Goal: Task Accomplishment & Management: Complete application form

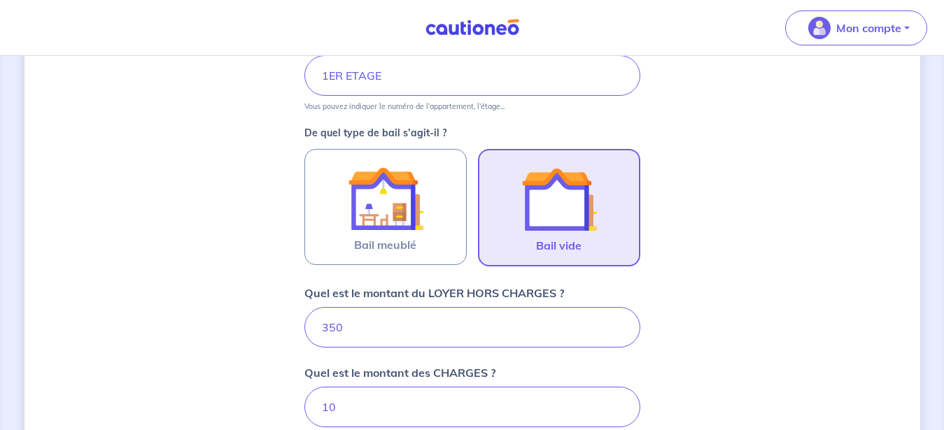
scroll to position [357, 0]
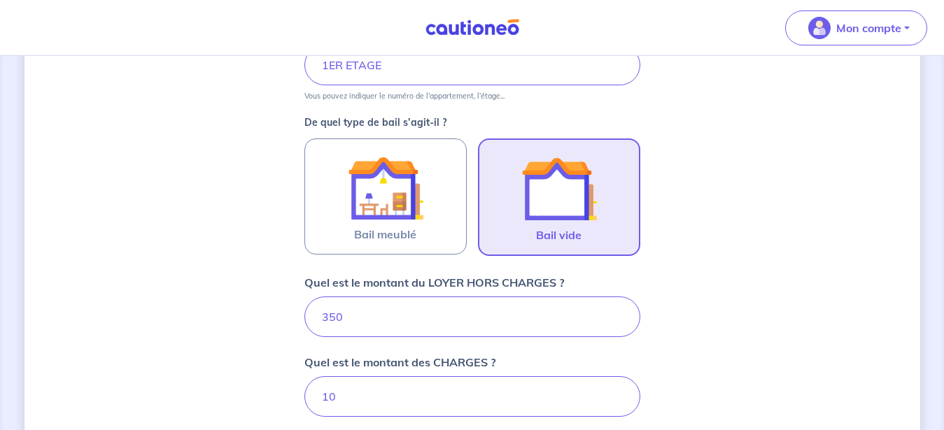
click at [544, 205] on img at bounding box center [559, 189] width 76 height 76
click at [0, 0] on input "Bail vide" at bounding box center [0, 0] width 0 height 0
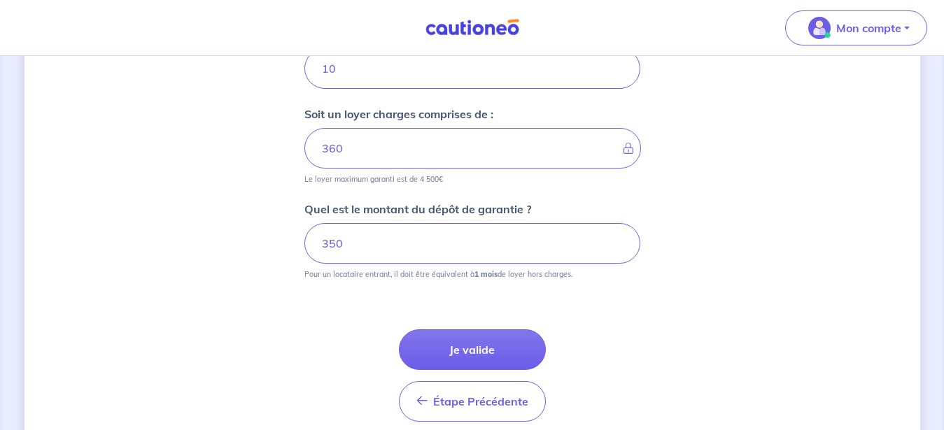
scroll to position [714, 0]
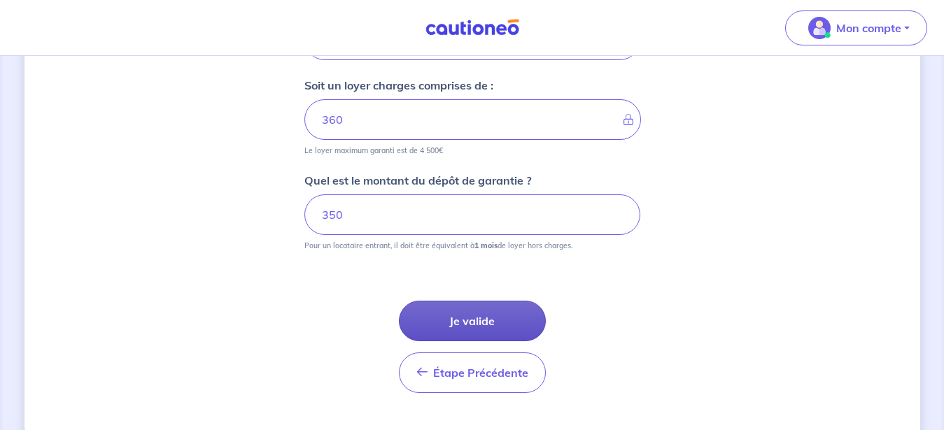
click at [463, 319] on button "Je valide" at bounding box center [472, 321] width 147 height 41
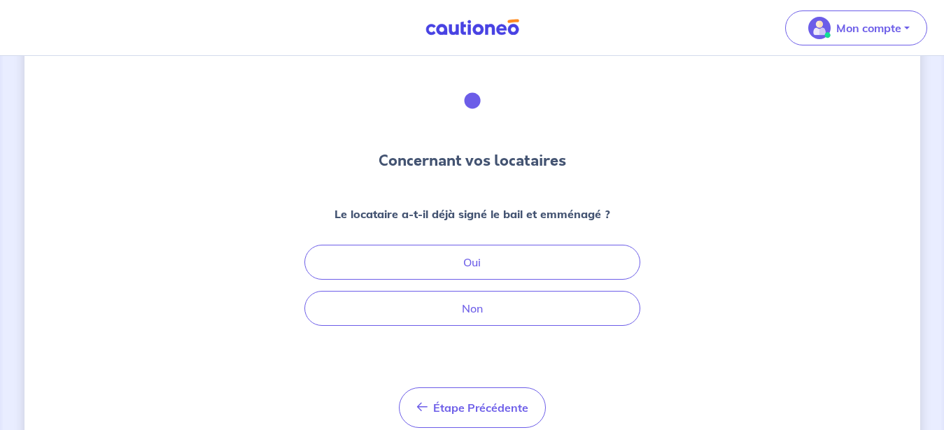
scroll to position [71, 0]
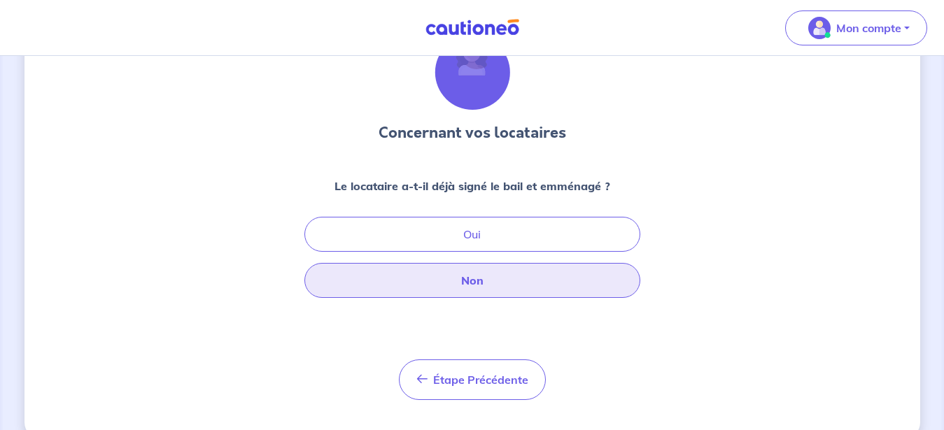
click at [479, 284] on button "Non" at bounding box center [472, 280] width 336 height 35
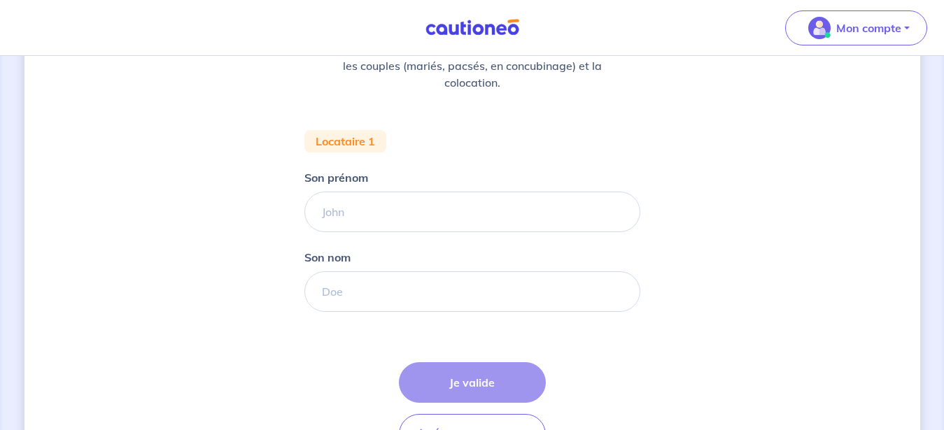
scroll to position [300, 0]
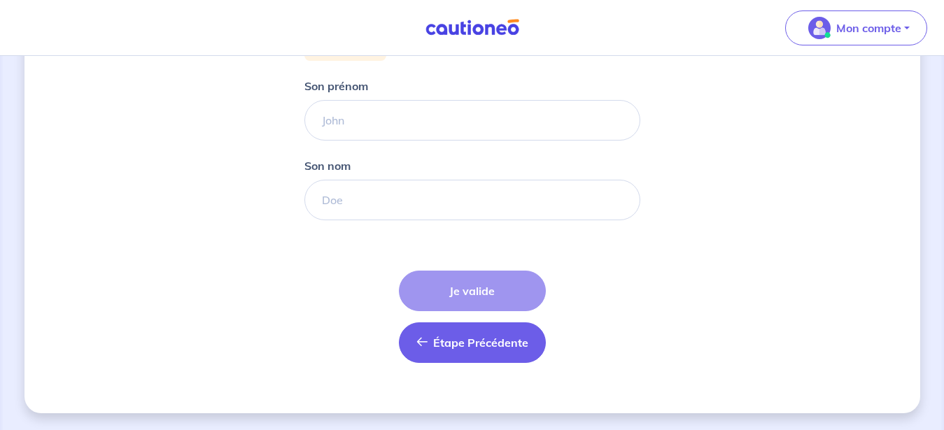
click at [477, 339] on span "Étape Précédente" at bounding box center [480, 343] width 95 height 14
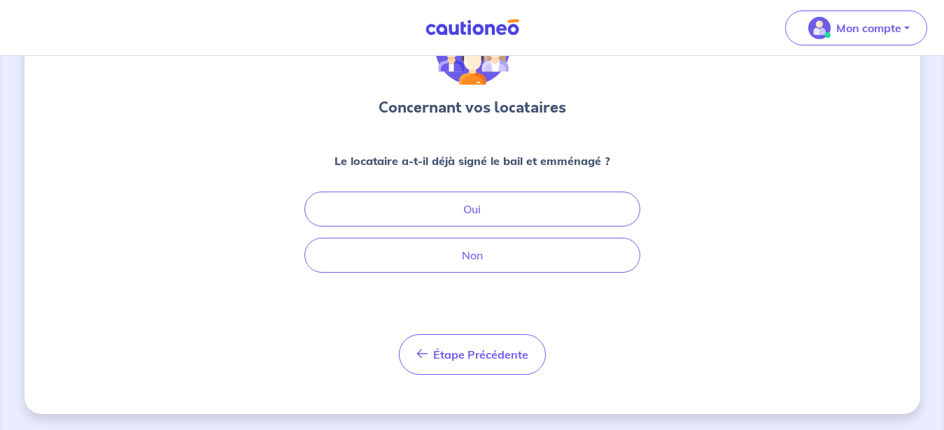
scroll to position [97, 0]
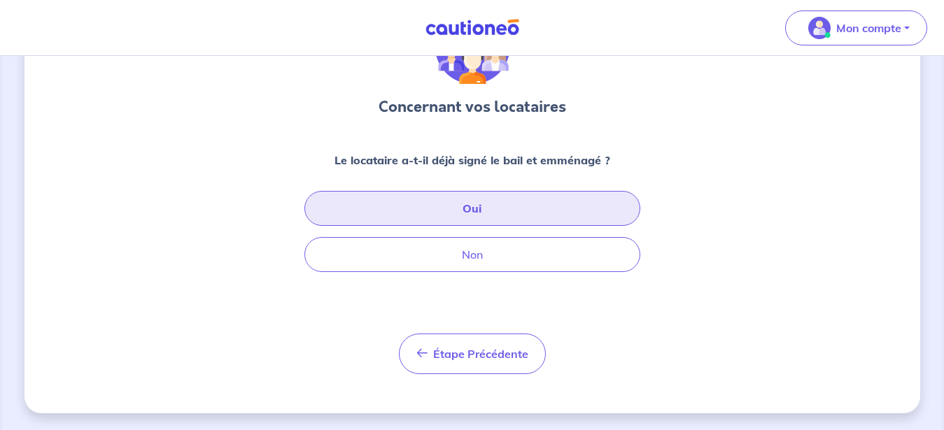
click at [480, 210] on button "Oui" at bounding box center [472, 208] width 336 height 35
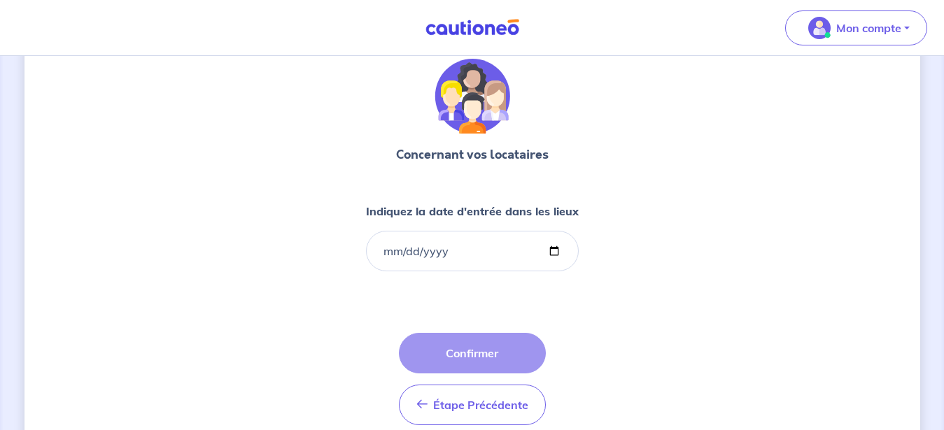
scroll to position [71, 0]
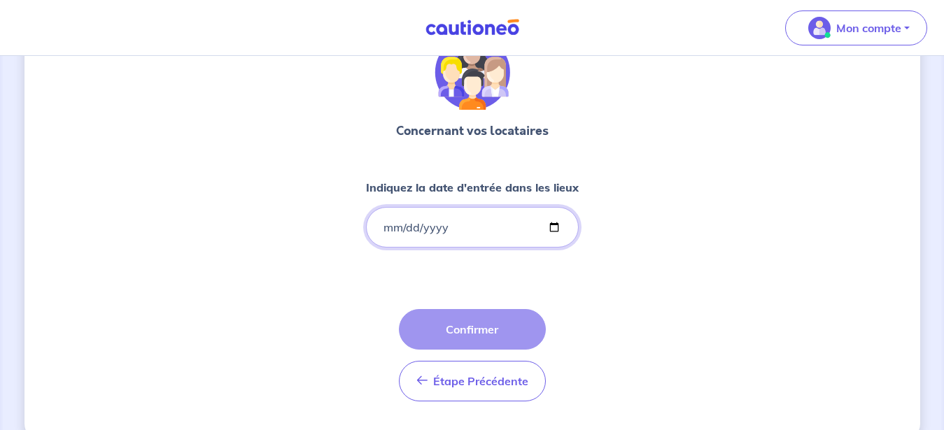
click at [549, 226] on input "Indiquez la date d'entrée dans les lieux" at bounding box center [472, 227] width 213 height 41
type input "[DATE]"
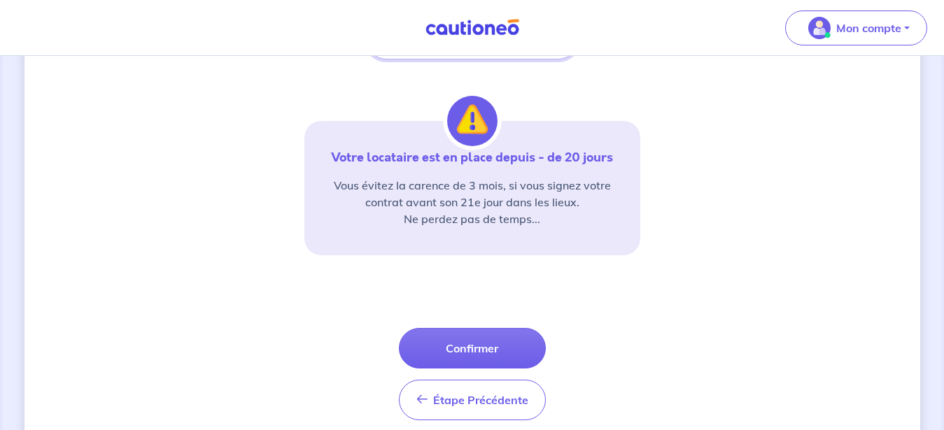
scroll to position [286, 0]
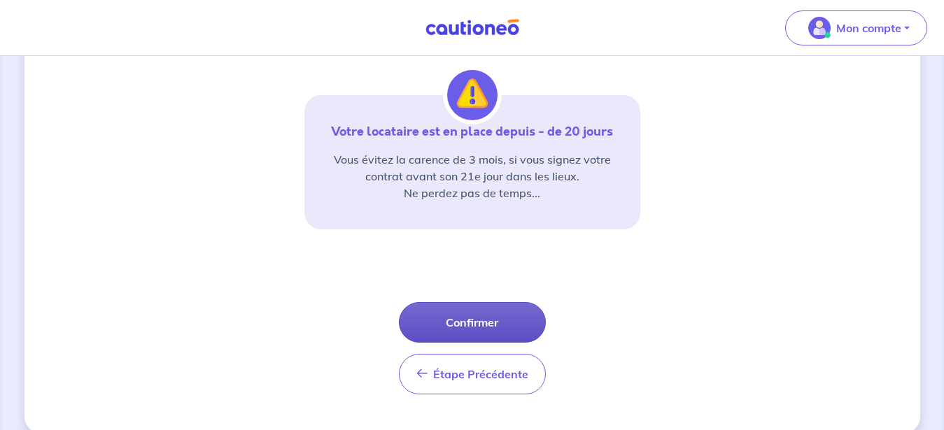
click at [469, 322] on button "Confirmer" at bounding box center [472, 322] width 147 height 41
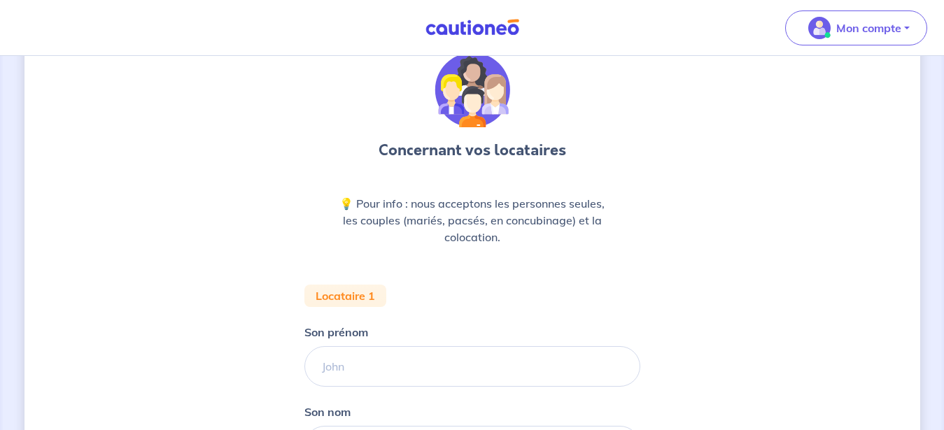
scroll to position [143, 0]
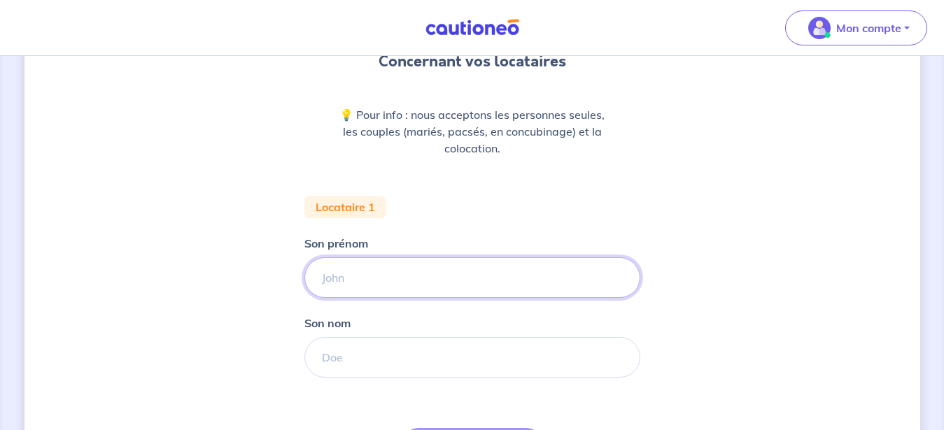
click at [370, 280] on input "Son prénom" at bounding box center [472, 278] width 336 height 41
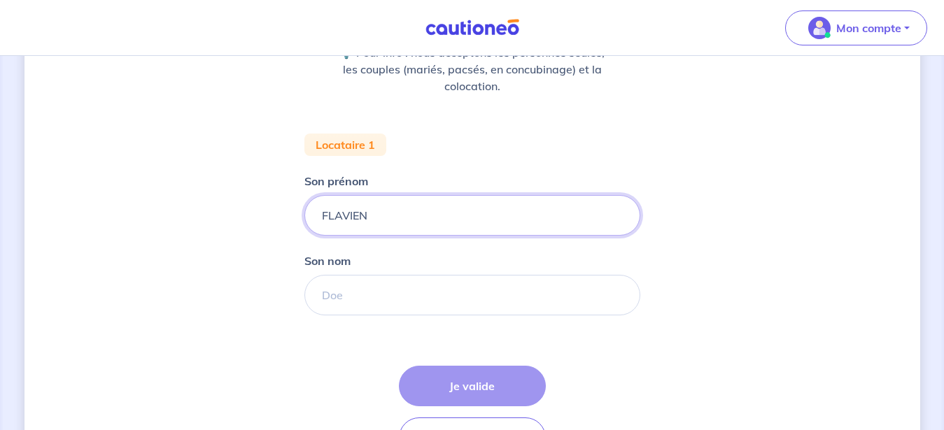
scroll to position [286, 0]
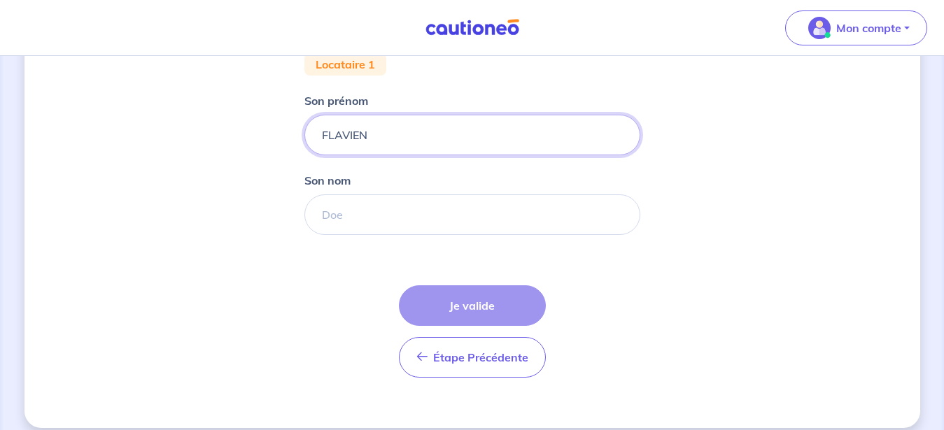
type input "FLAVIEN"
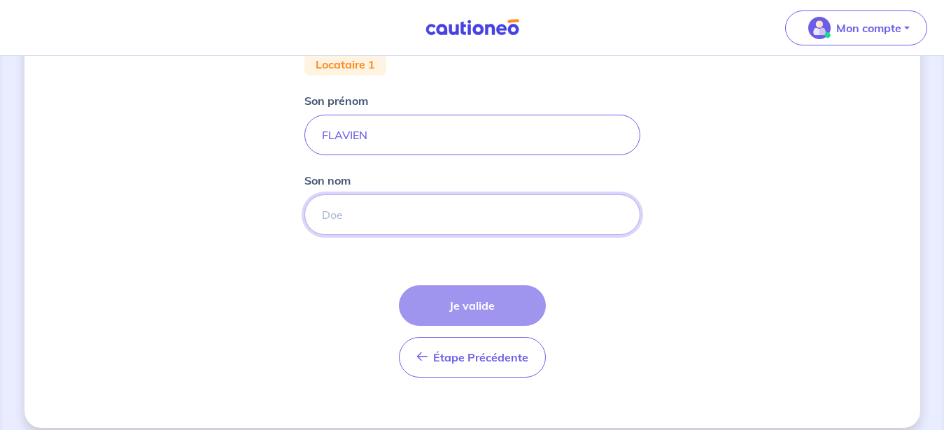
click at [403, 218] on input "Son nom" at bounding box center [472, 215] width 336 height 41
type input "J"
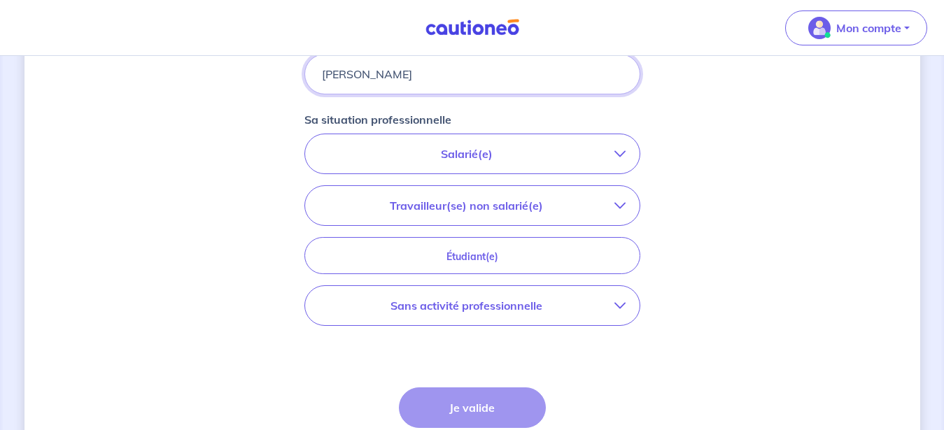
scroll to position [428, 0]
type input "[PERSON_NAME]"
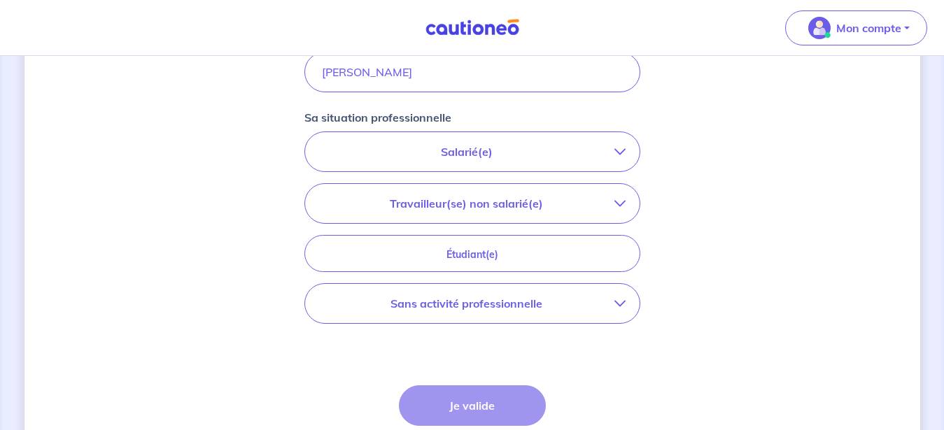
click at [605, 150] on p "Salarié(e)" at bounding box center [466, 151] width 295 height 17
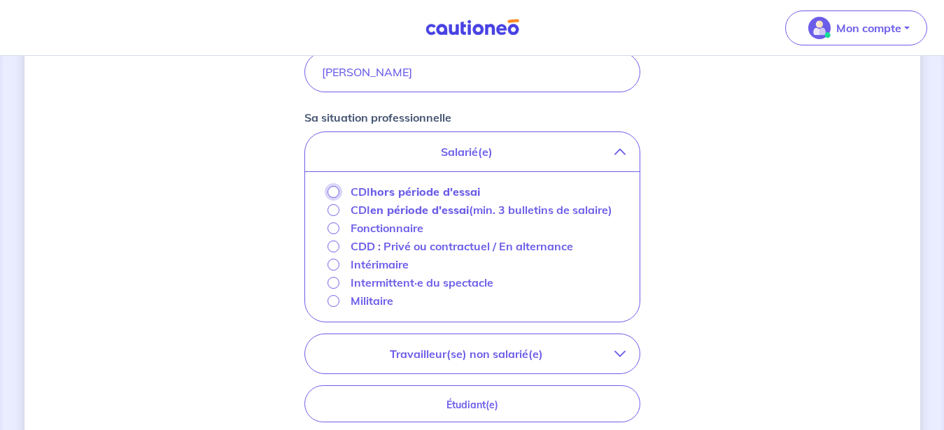
click at [337, 195] on input "CDI hors période d'essai" at bounding box center [334, 192] width 12 height 12
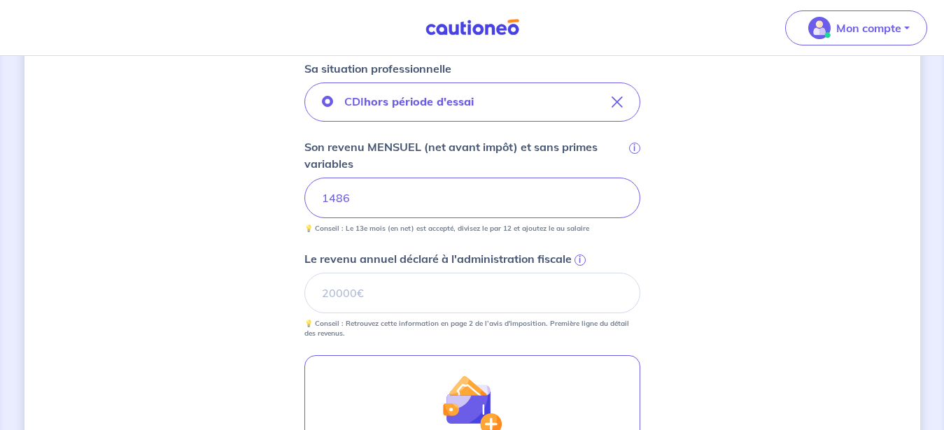
scroll to position [500, 0]
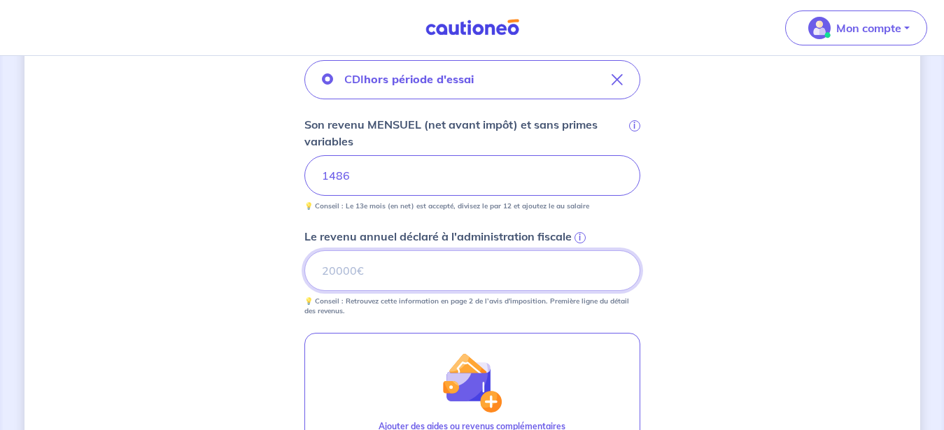
click at [440, 284] on input "Le revenu annuel déclaré à l'administration fiscale i" at bounding box center [472, 271] width 336 height 41
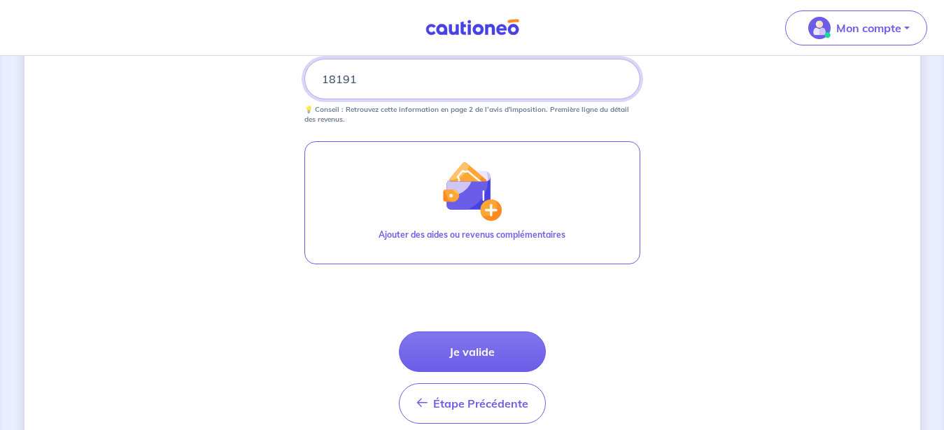
scroll to position [714, 0]
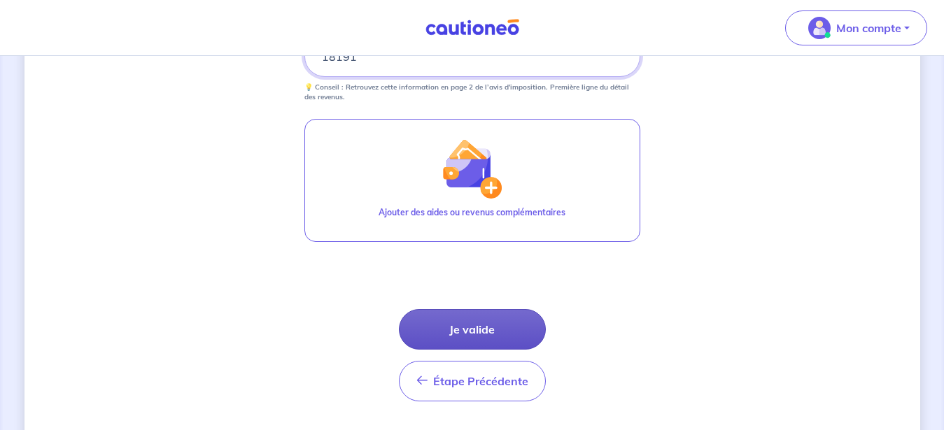
type input "18191"
click at [483, 325] on button "Je valide" at bounding box center [472, 329] width 147 height 41
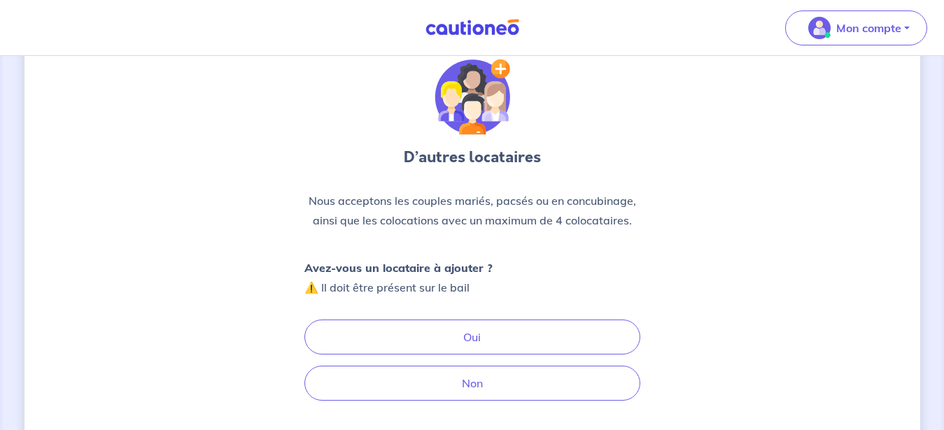
scroll to position [71, 0]
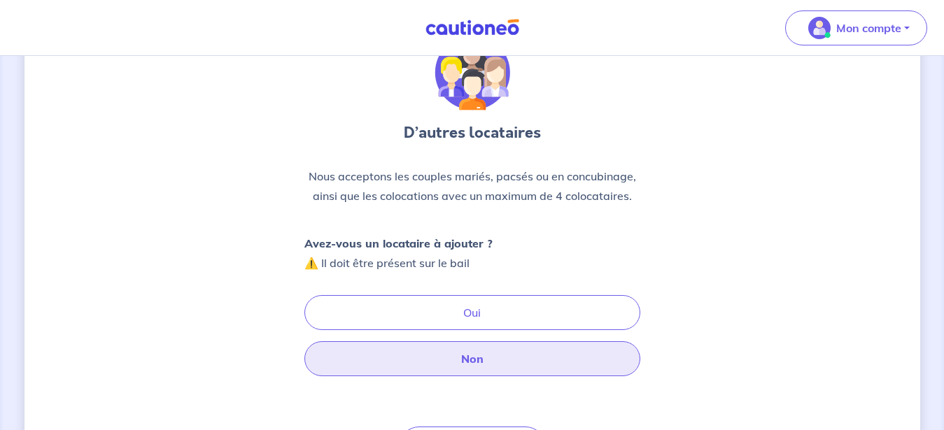
click at [483, 362] on button "Non" at bounding box center [472, 359] width 336 height 35
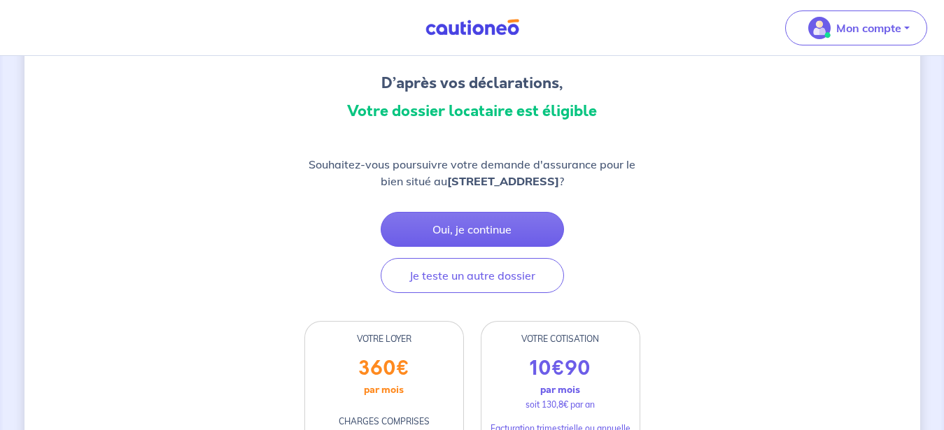
scroll to position [143, 0]
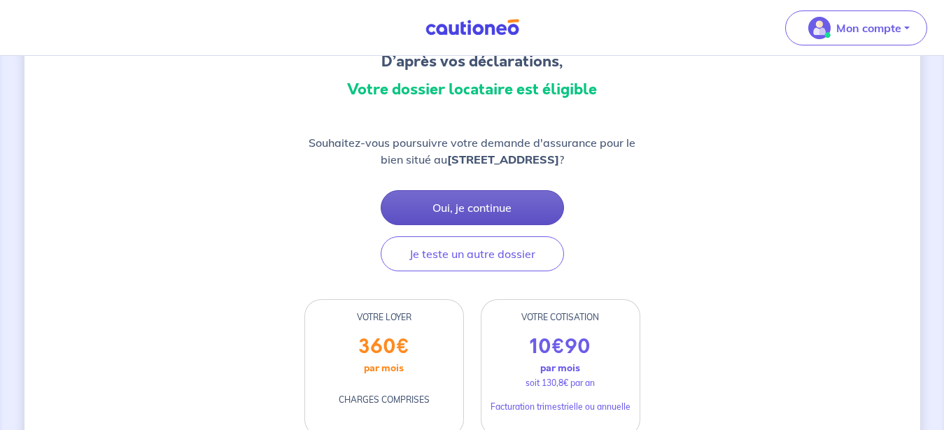
click at [486, 210] on button "Oui, je continue" at bounding box center [472, 207] width 183 height 35
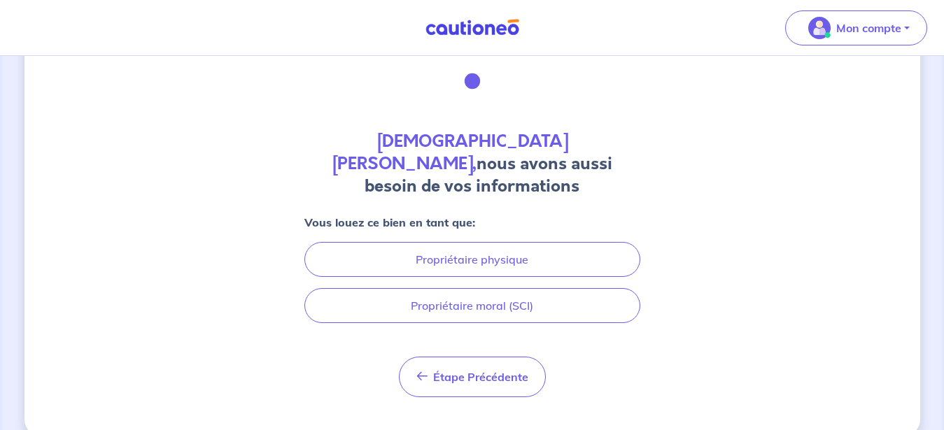
scroll to position [64, 0]
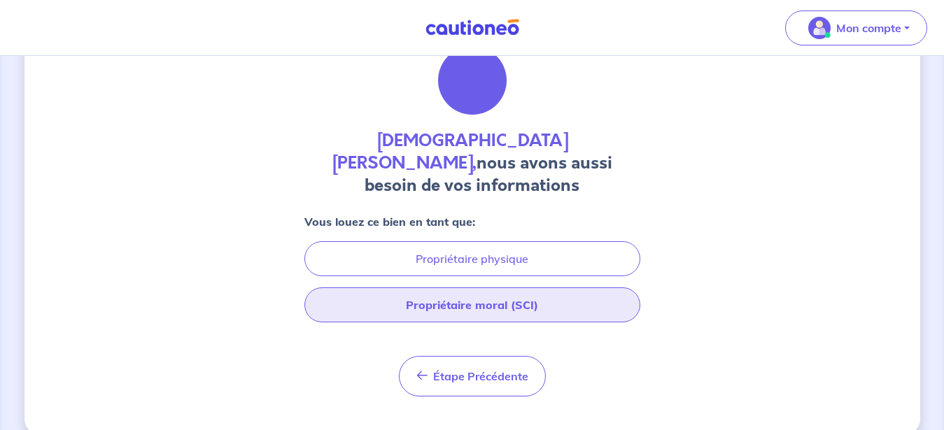
click at [499, 288] on button "Propriétaire moral (SCI)" at bounding box center [472, 305] width 336 height 35
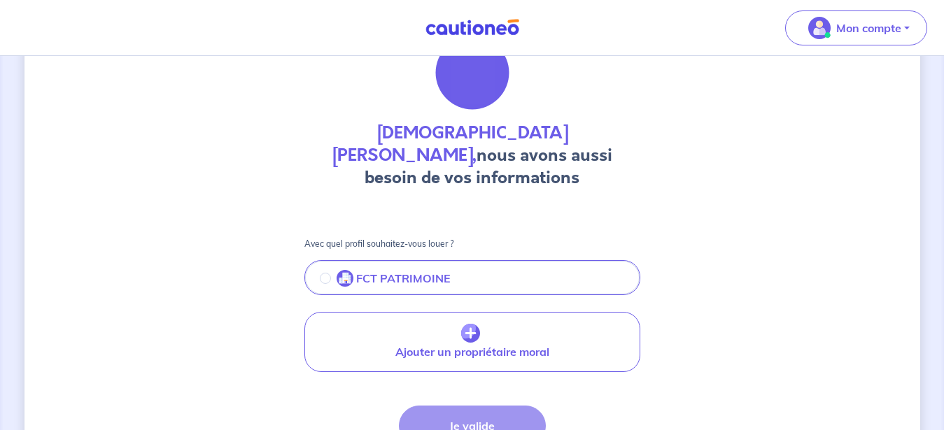
scroll to position [143, 0]
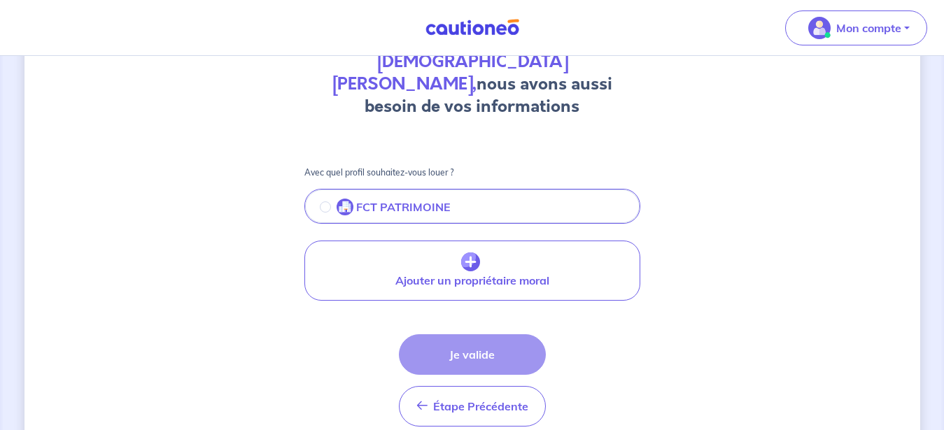
click at [475, 335] on div "Étape Précédente Précédent Je valide Je valide" at bounding box center [472, 381] width 147 height 92
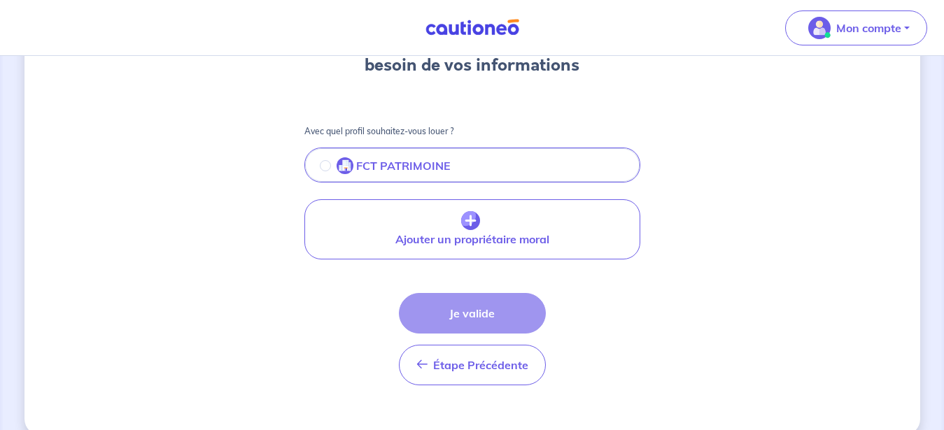
click at [470, 152] on button "FCT PATRIMOINE" at bounding box center [472, 166] width 333 height 29
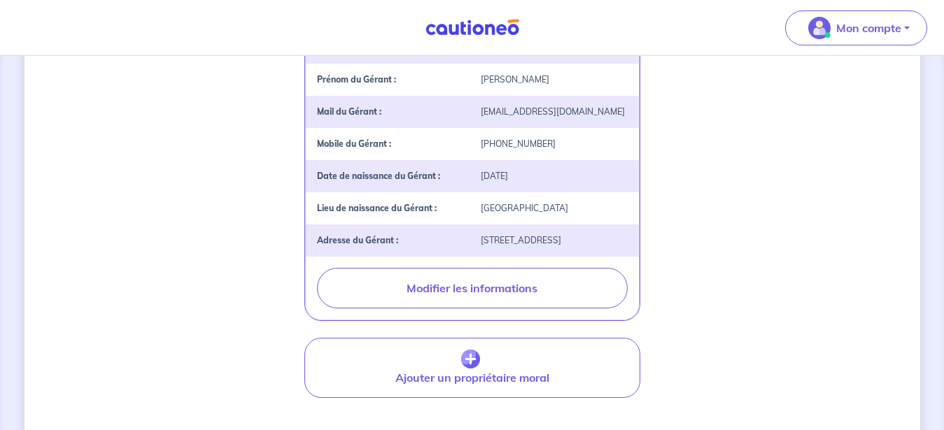
scroll to position [470, 0]
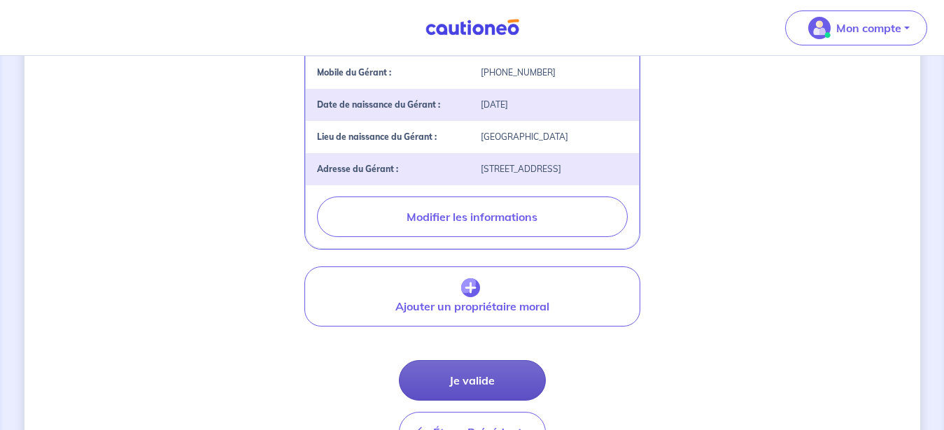
click at [473, 367] on button "Je valide" at bounding box center [472, 380] width 147 height 41
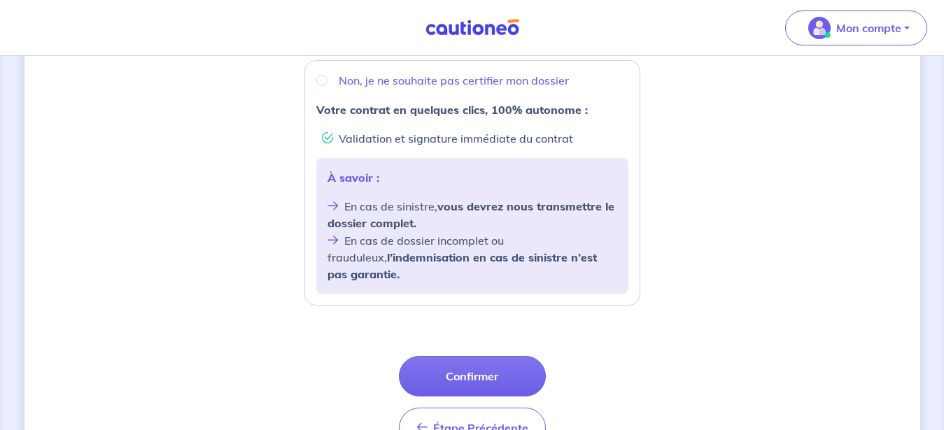
scroll to position [571, 0]
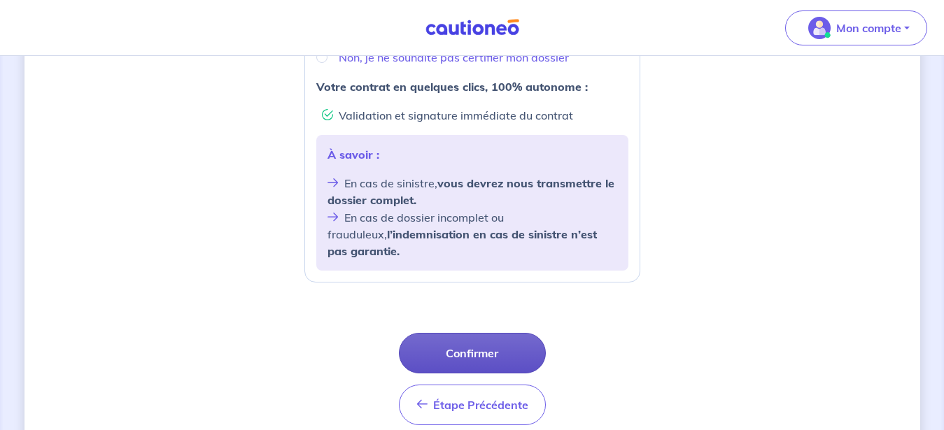
click at [477, 337] on button "Confirmer" at bounding box center [472, 353] width 147 height 41
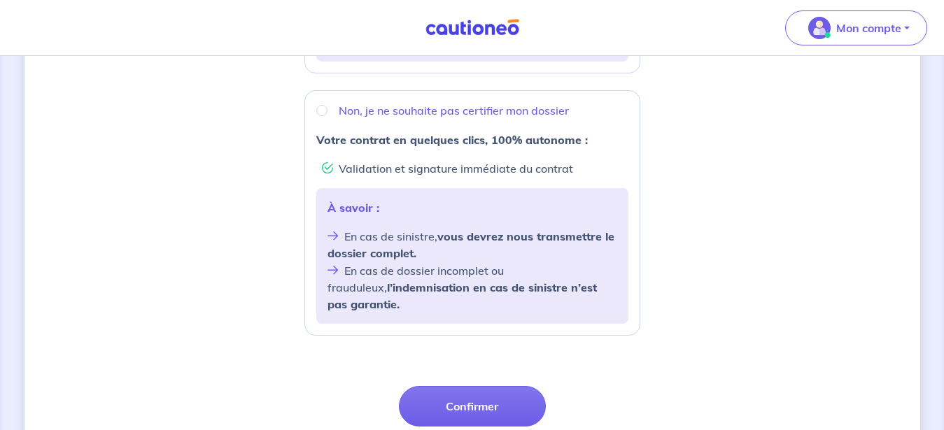
scroll to position [545, 0]
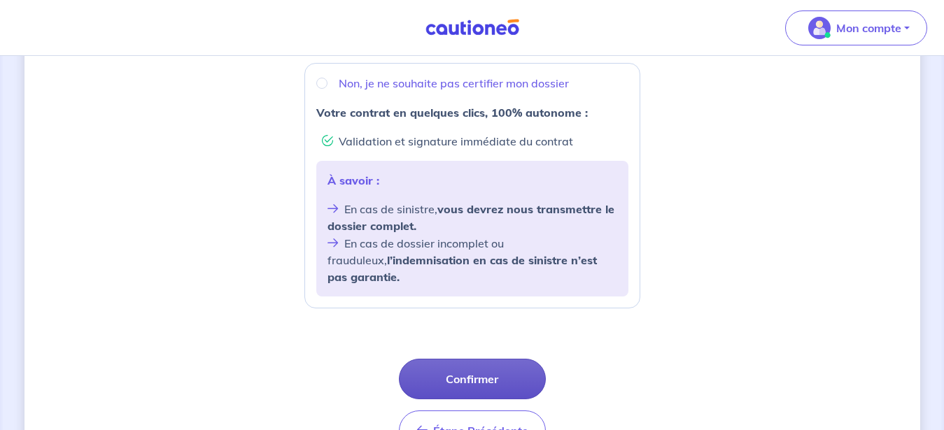
click at [463, 363] on button "Confirmer" at bounding box center [472, 379] width 147 height 41
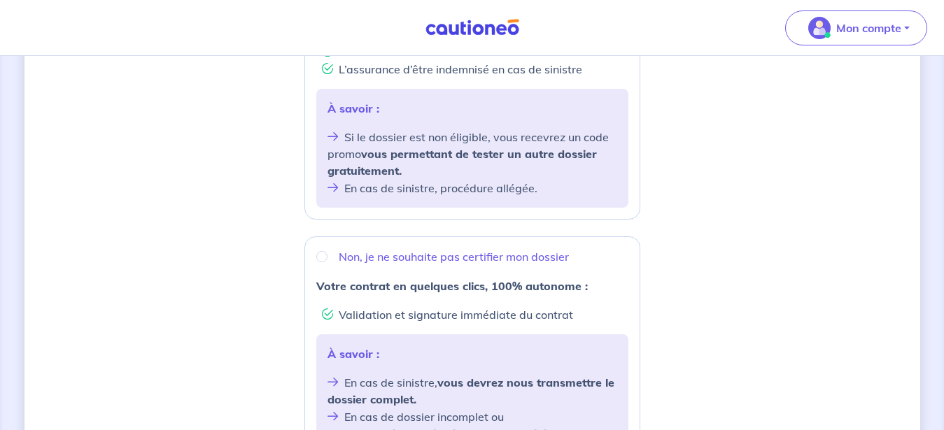
scroll to position [402, 0]
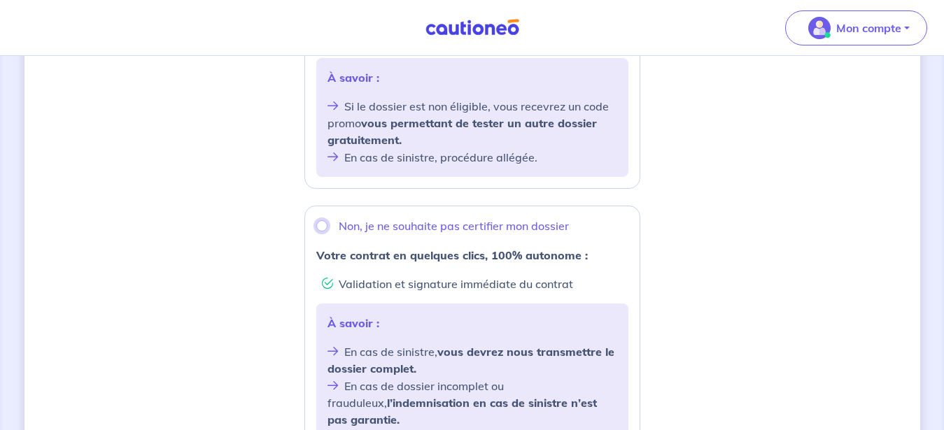
click at [322, 225] on input "Non, je ne souhaite pas certifier mon dossier" at bounding box center [321, 225] width 11 height 11
radio input "true"
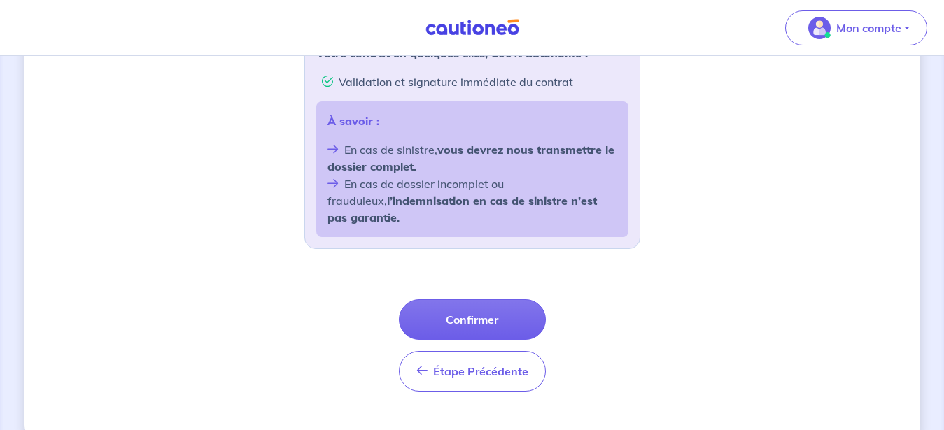
scroll to position [617, 0]
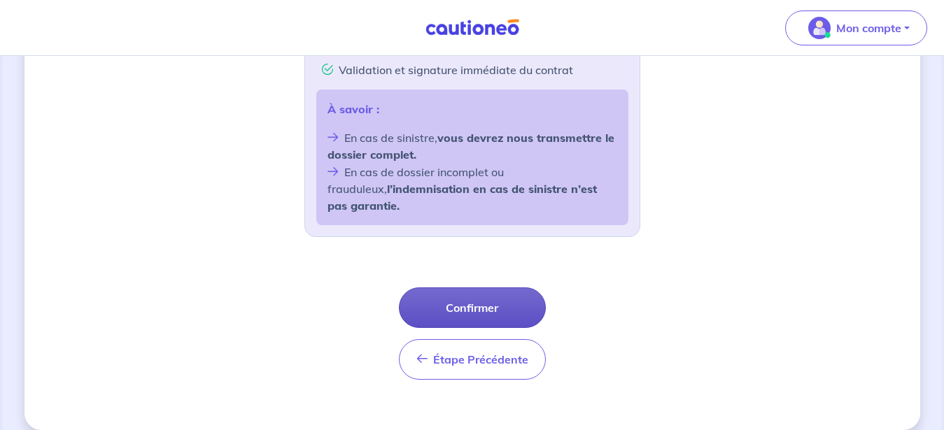
click at [484, 290] on button "Confirmer" at bounding box center [472, 308] width 147 height 41
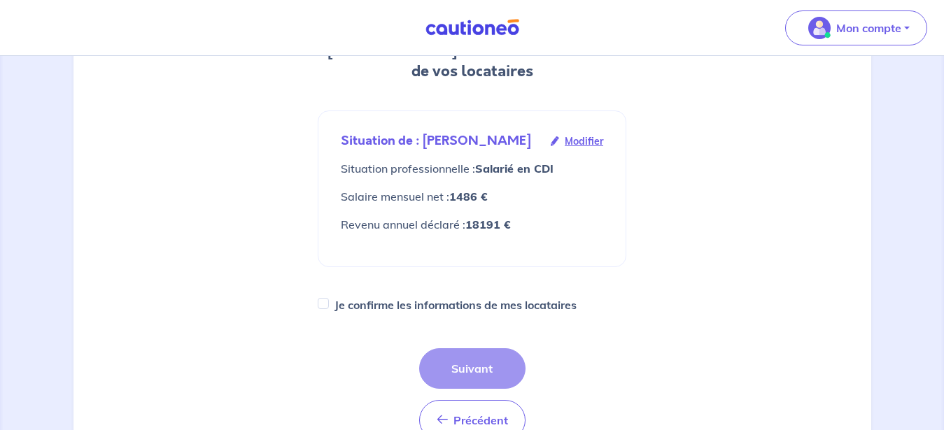
scroll to position [214, 0]
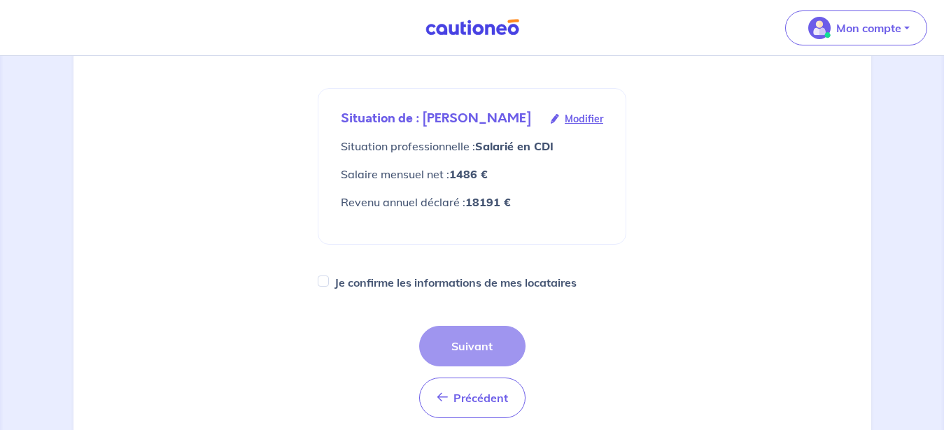
click at [472, 346] on div "Précédent Précédent Suivant" at bounding box center [472, 372] width 106 height 92
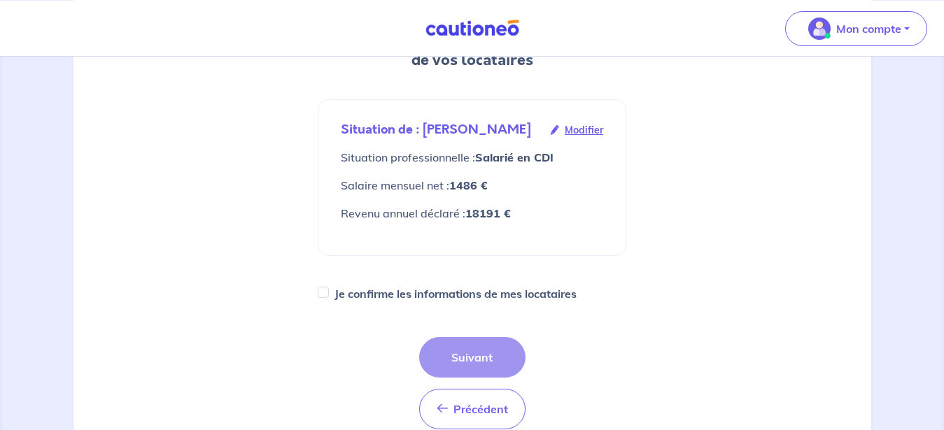
scroll to position [258, 0]
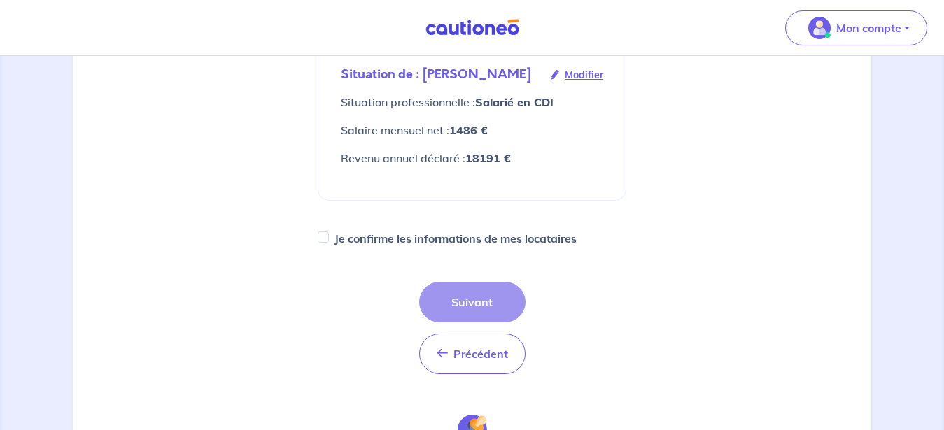
click at [456, 303] on div "Précédent Précédent Suivant" at bounding box center [472, 328] width 106 height 92
click at [460, 353] on span "Précédent" at bounding box center [481, 354] width 55 height 14
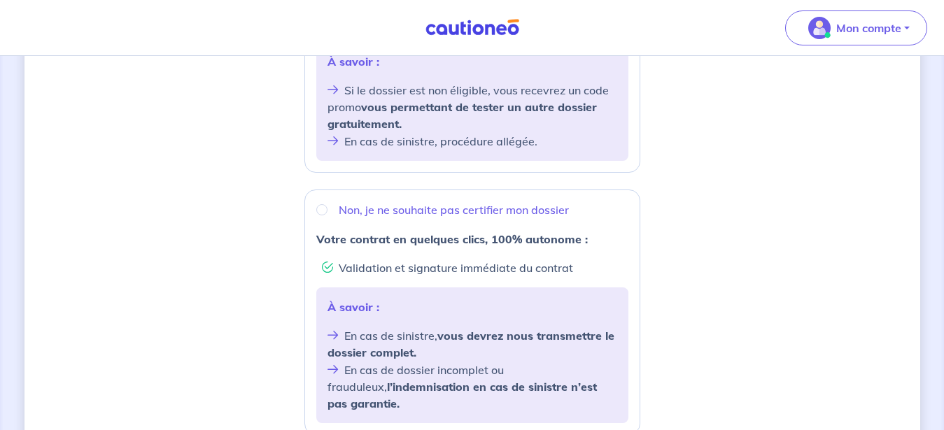
scroll to position [428, 0]
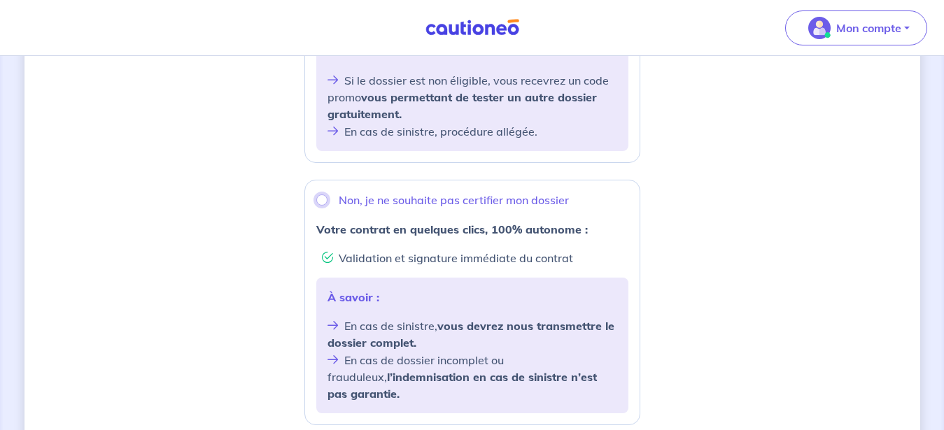
click at [321, 203] on input "Non, je ne souhaite pas certifier mon dossier" at bounding box center [321, 200] width 11 height 11
radio input "true"
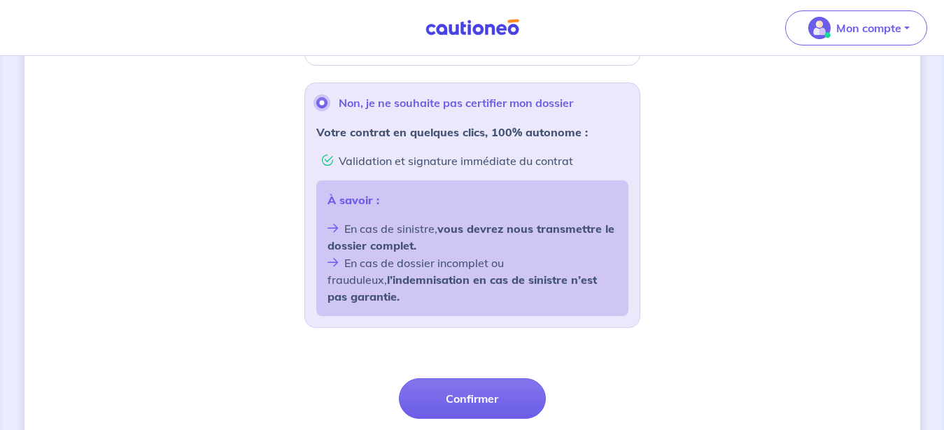
scroll to position [617, 0]
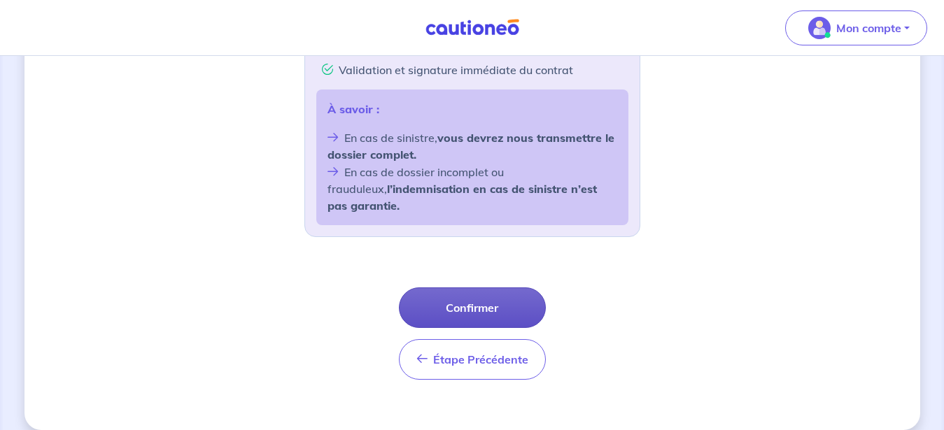
click at [480, 292] on button "Confirmer" at bounding box center [472, 308] width 147 height 41
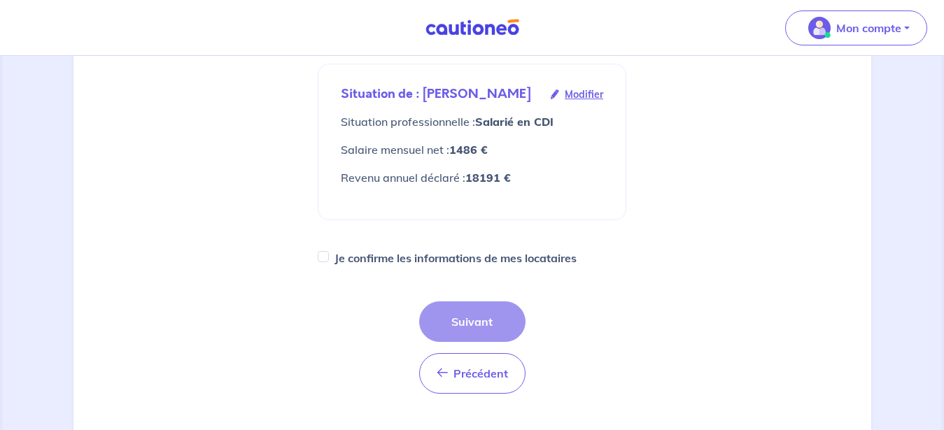
scroll to position [214, 0]
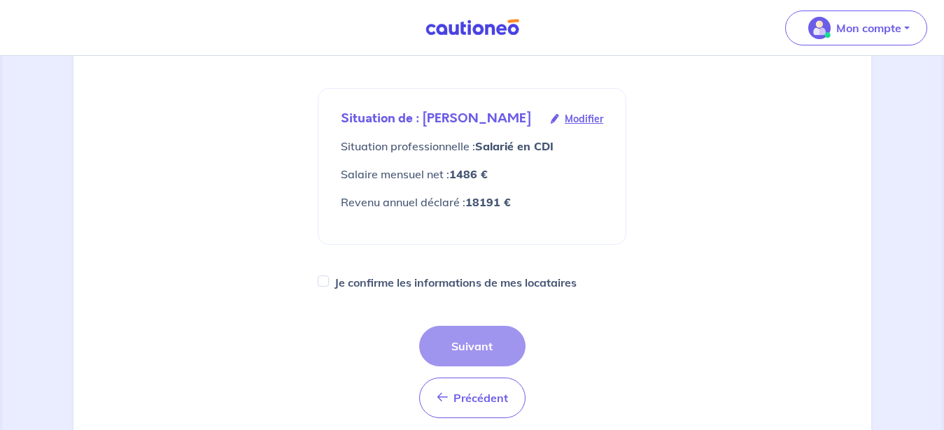
click at [577, 118] on span "Modifier" at bounding box center [584, 118] width 38 height 15
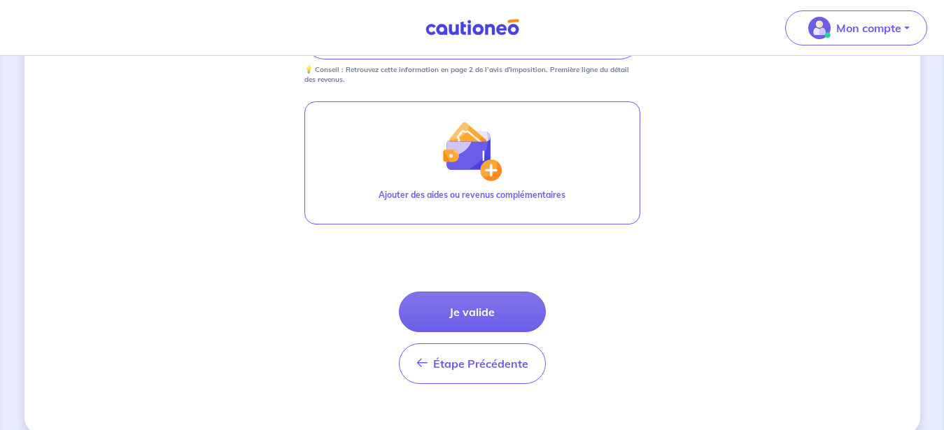
scroll to position [752, 0]
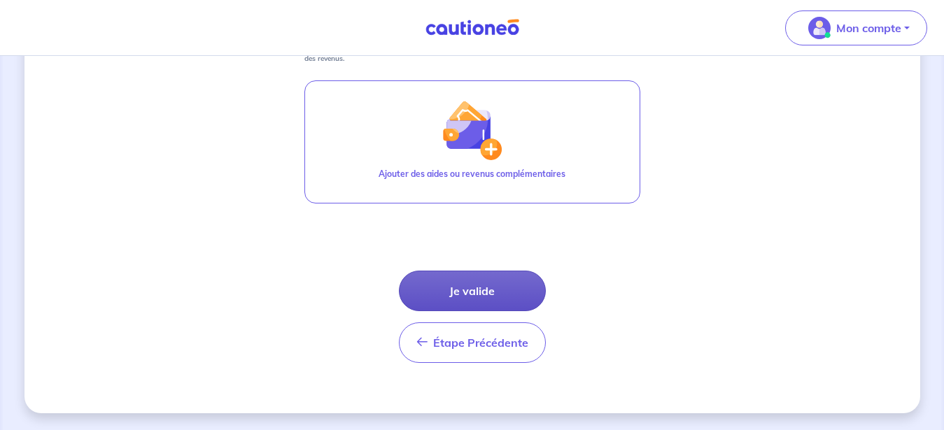
click at [464, 290] on button "Je valide" at bounding box center [472, 291] width 147 height 41
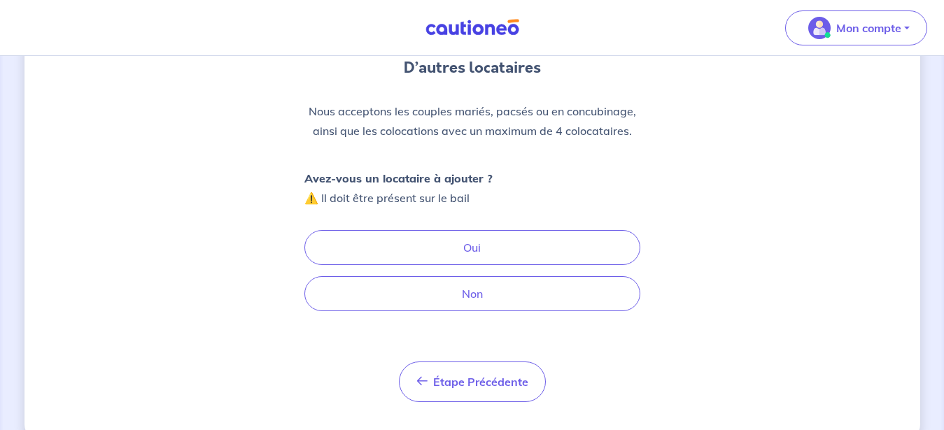
scroll to position [143, 0]
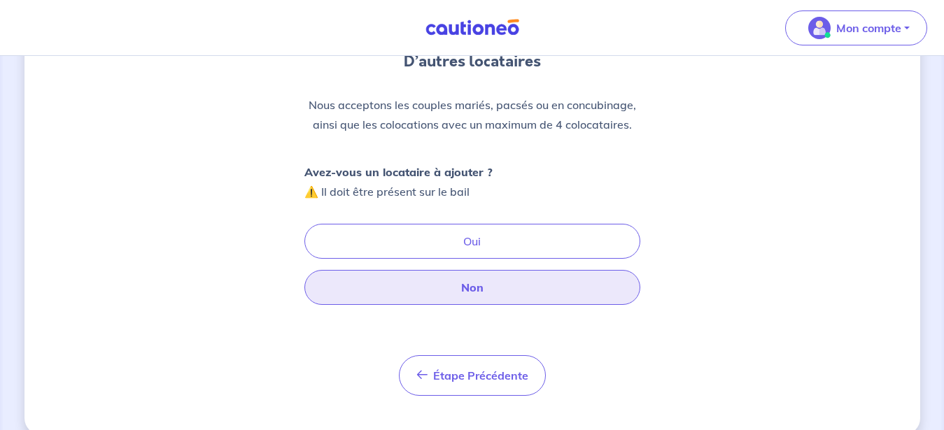
click at [486, 283] on button "Non" at bounding box center [472, 287] width 336 height 35
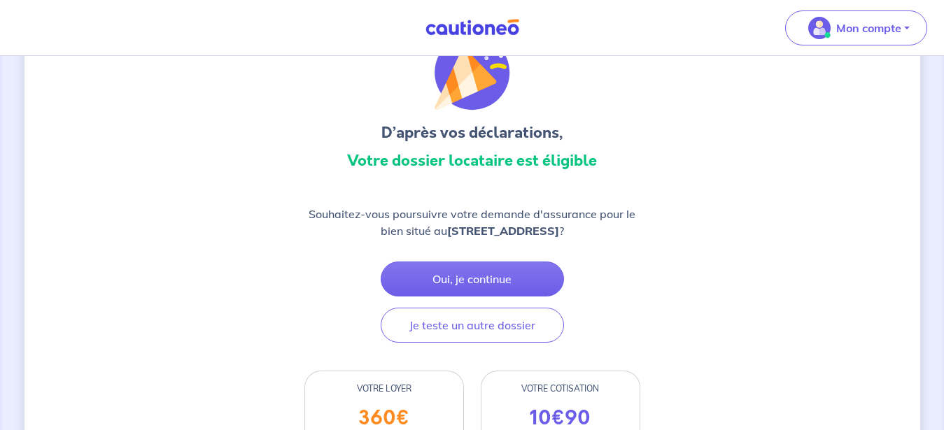
scroll to position [143, 0]
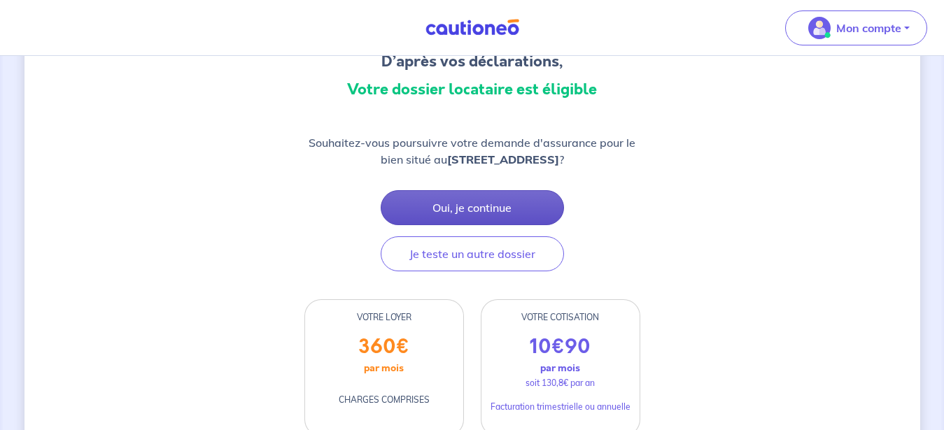
click at [486, 204] on button "Oui, je continue" at bounding box center [472, 207] width 183 height 35
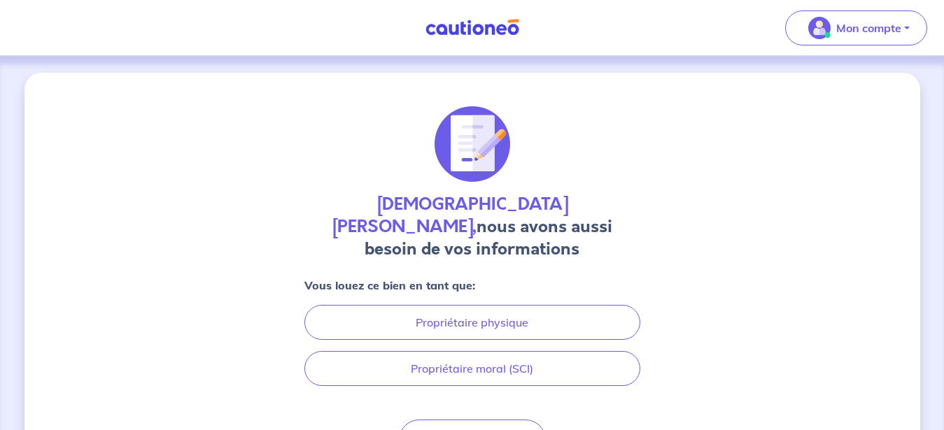
scroll to position [64, 0]
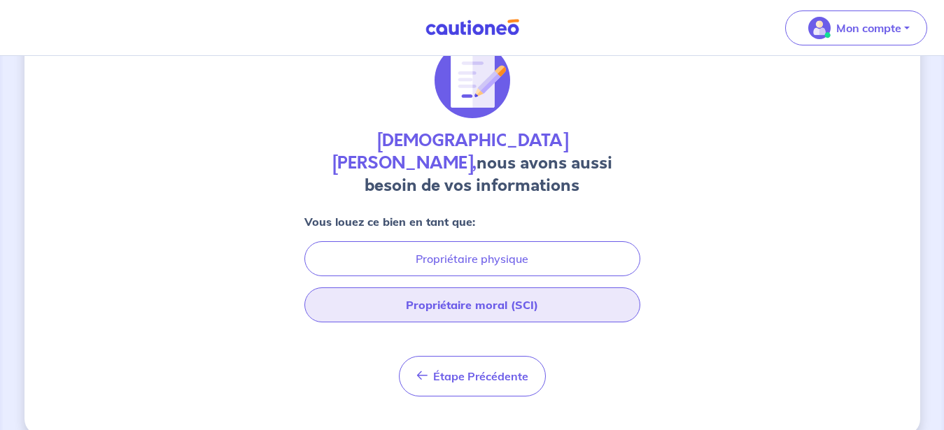
click at [526, 288] on button "Propriétaire moral (SCI)" at bounding box center [472, 305] width 336 height 35
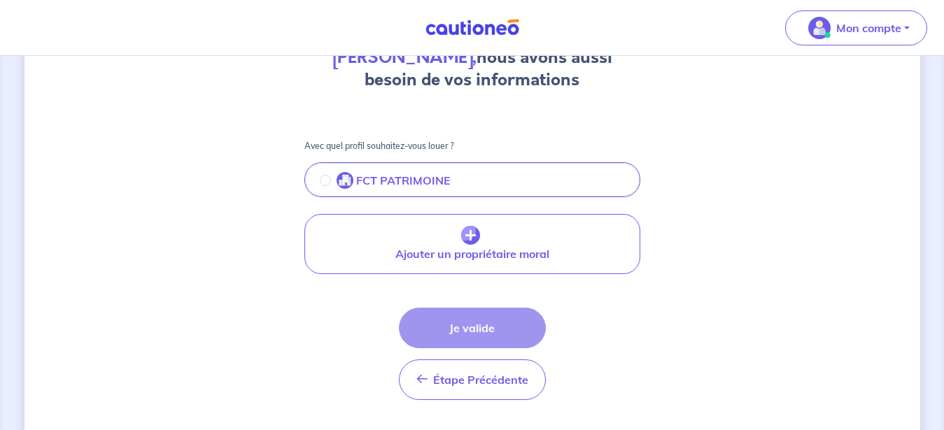
scroll to position [184, 0]
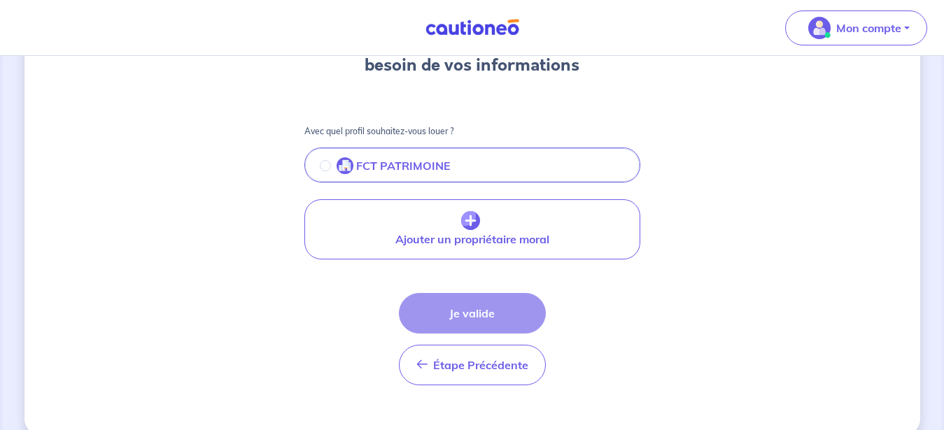
click at [556, 152] on button "FCT PATRIMOINE" at bounding box center [472, 166] width 333 height 29
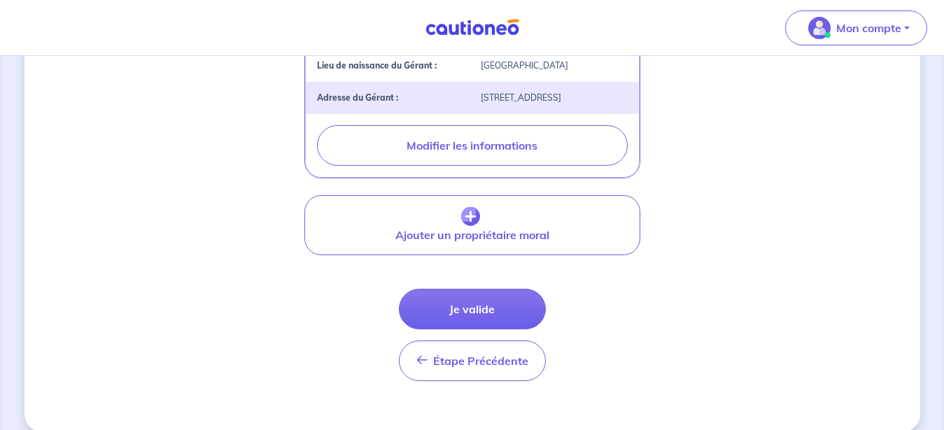
scroll to position [547, 0]
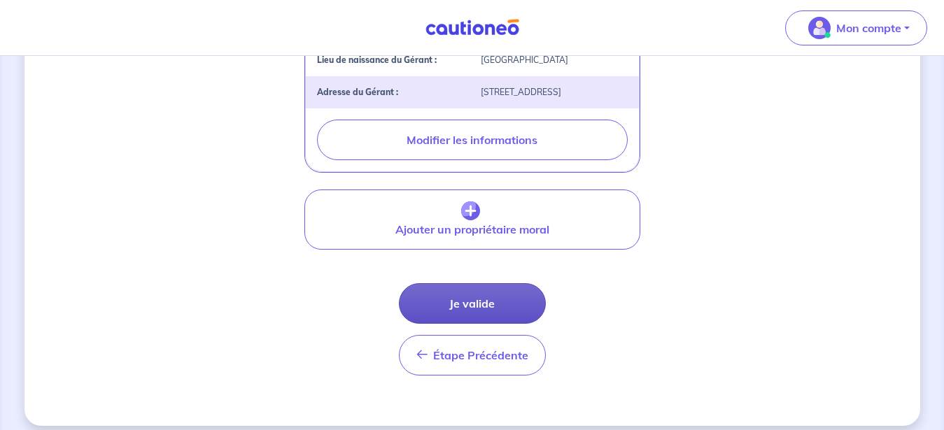
click at [481, 288] on button "Je valide" at bounding box center [472, 303] width 147 height 41
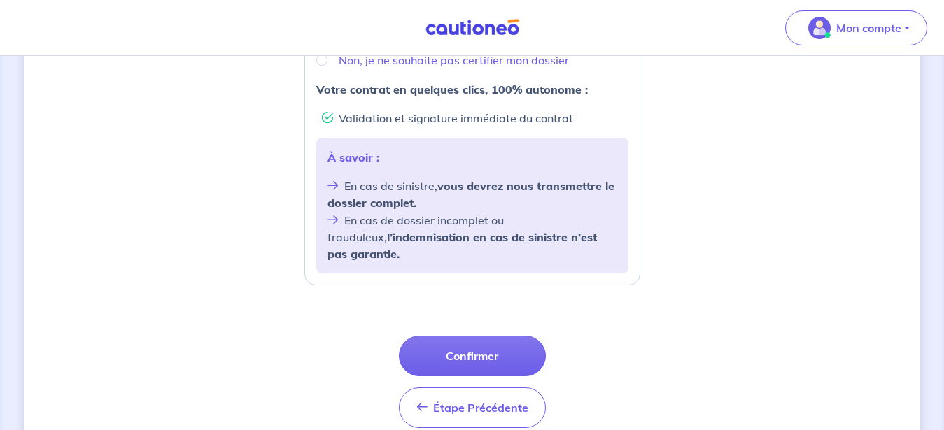
scroll to position [545, 0]
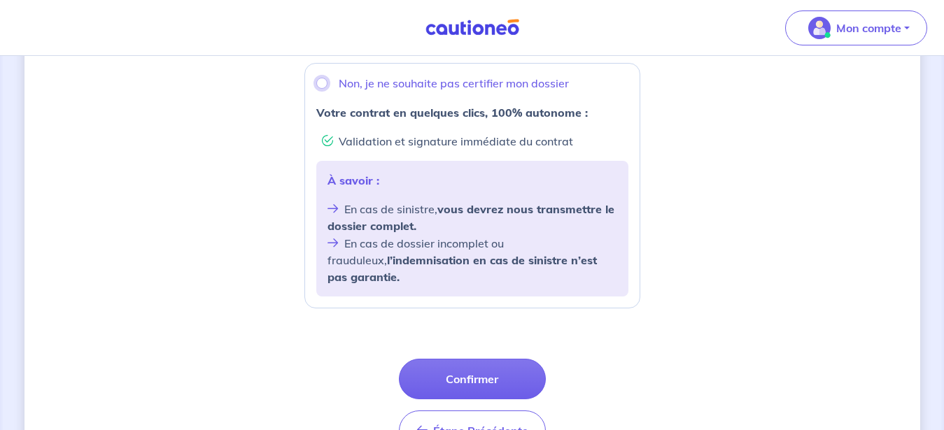
click at [322, 83] on input "Non, je ne souhaite pas certifier mon dossier" at bounding box center [321, 83] width 11 height 11
radio input "true"
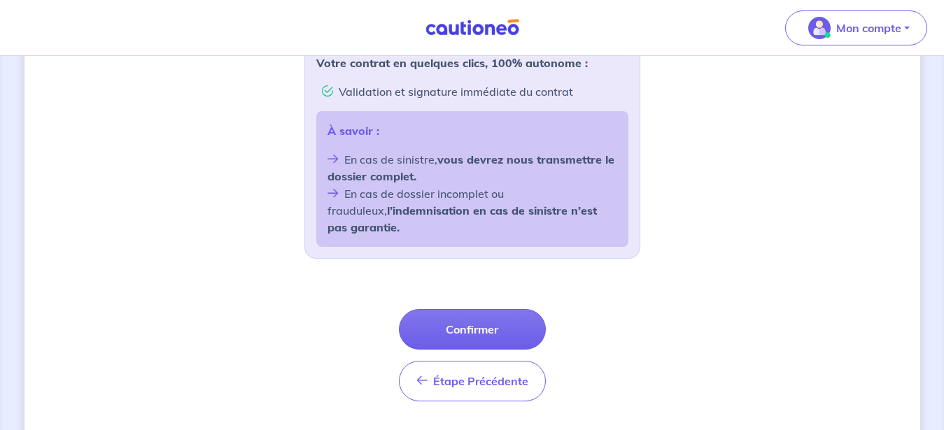
scroll to position [617, 0]
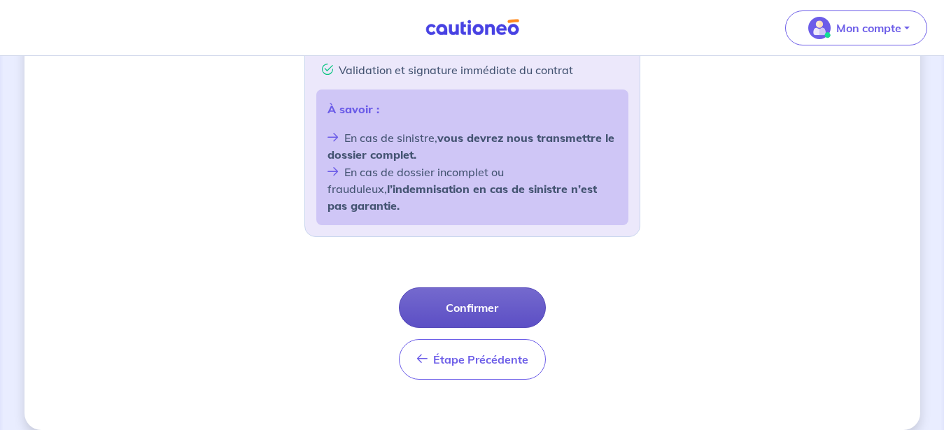
click at [473, 290] on button "Confirmer" at bounding box center [472, 308] width 147 height 41
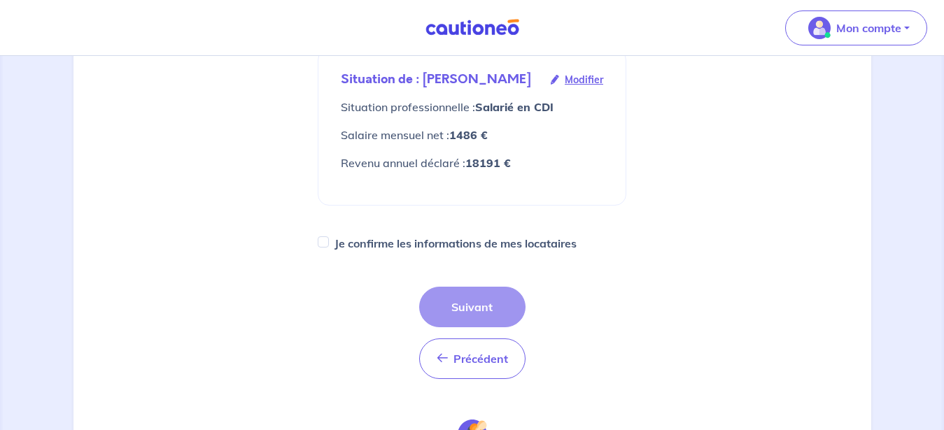
scroll to position [286, 0]
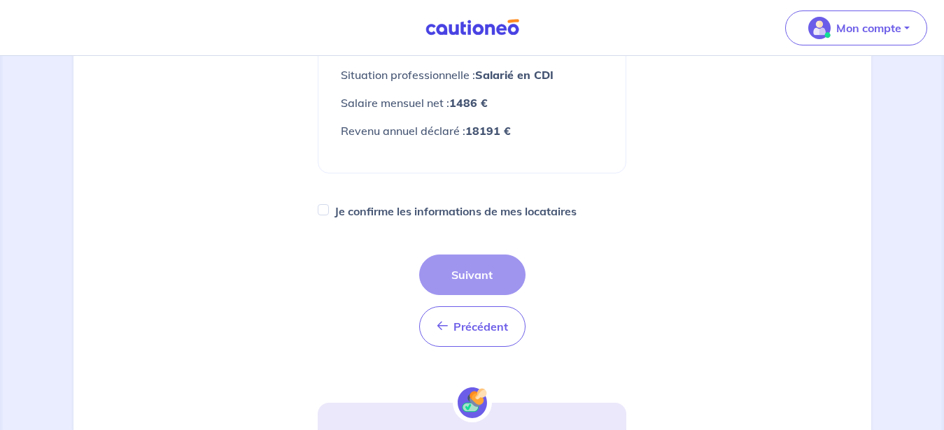
click at [467, 274] on div "Précédent Précédent Suivant" at bounding box center [472, 301] width 106 height 92
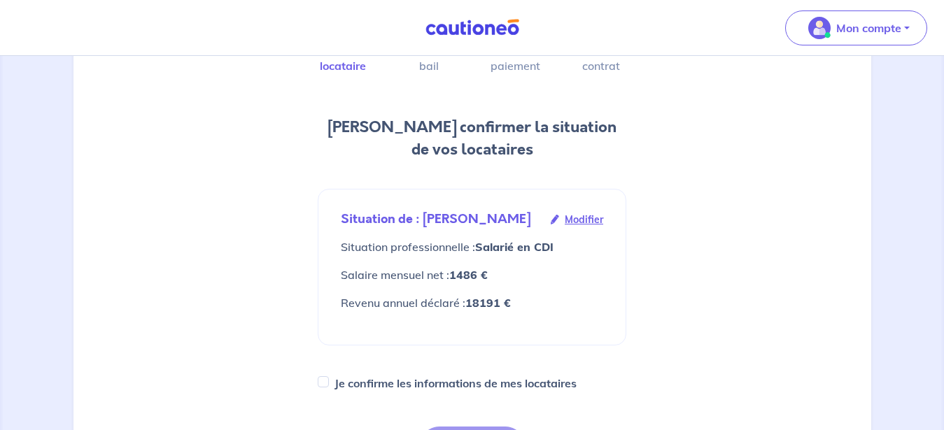
scroll to position [0, 0]
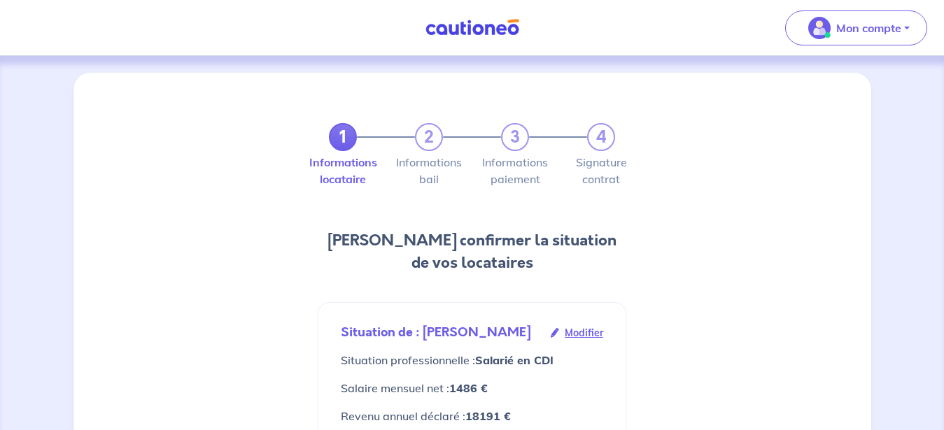
click at [429, 139] on div "1 2 3 4" at bounding box center [472, 137] width 286 height 28
click at [343, 134] on link "1" at bounding box center [343, 137] width 28 height 28
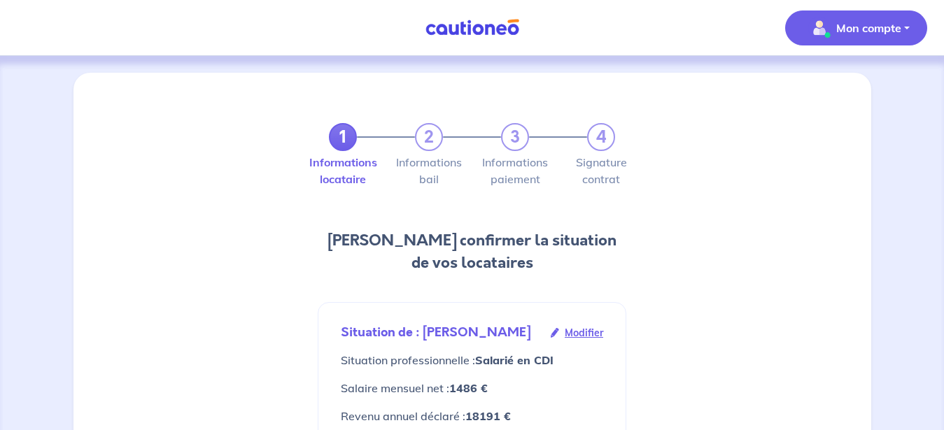
click at [907, 26] on button "Mon compte" at bounding box center [856, 27] width 142 height 35
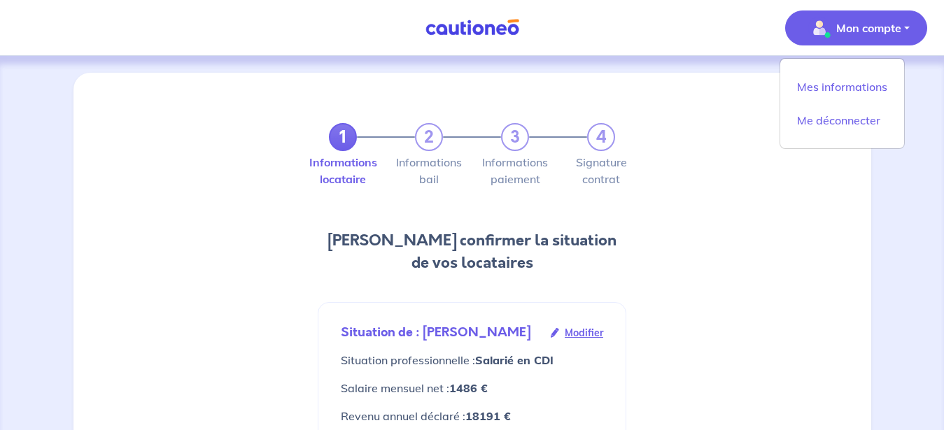
click at [765, 23] on nav "Mon compte Mes informations Me déconnecter Me déconnecter" at bounding box center [472, 28] width 944 height 56
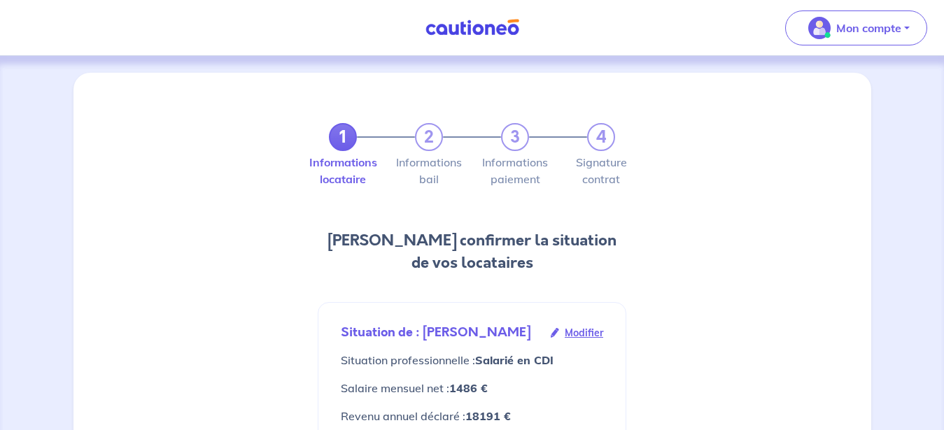
click at [340, 141] on link "1" at bounding box center [343, 137] width 28 height 28
click at [422, 137] on div "1 2 3 4" at bounding box center [472, 137] width 286 height 28
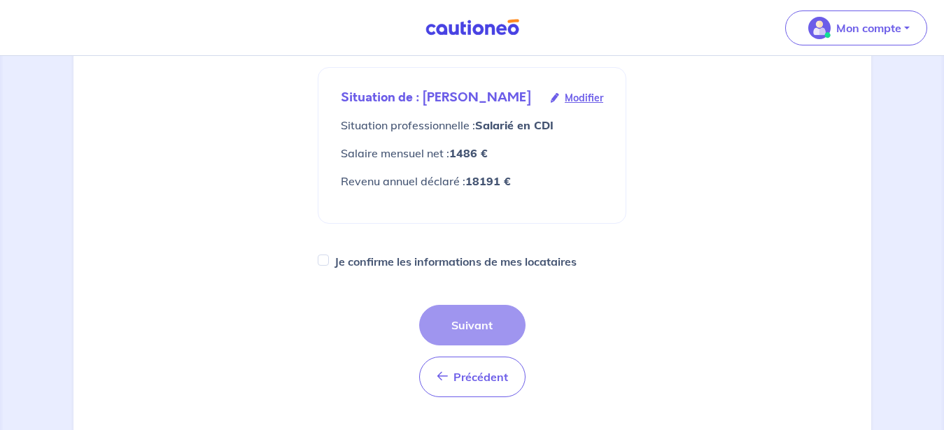
scroll to position [214, 0]
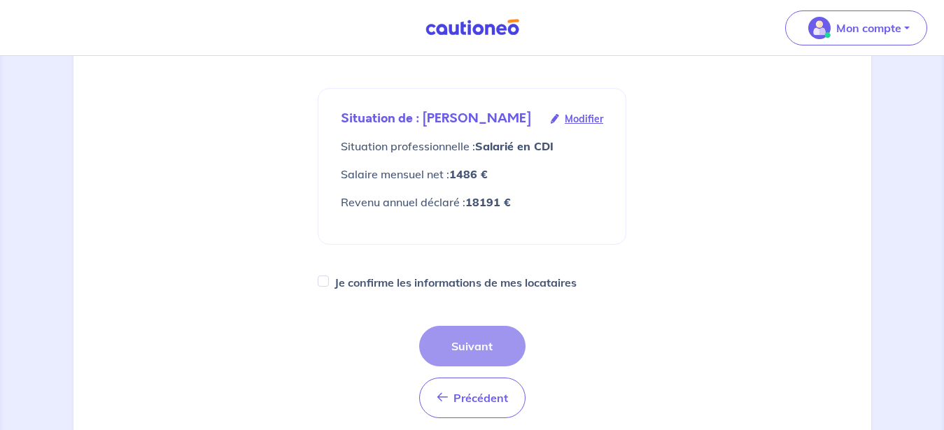
click at [591, 115] on span "Modifier" at bounding box center [584, 118] width 38 height 15
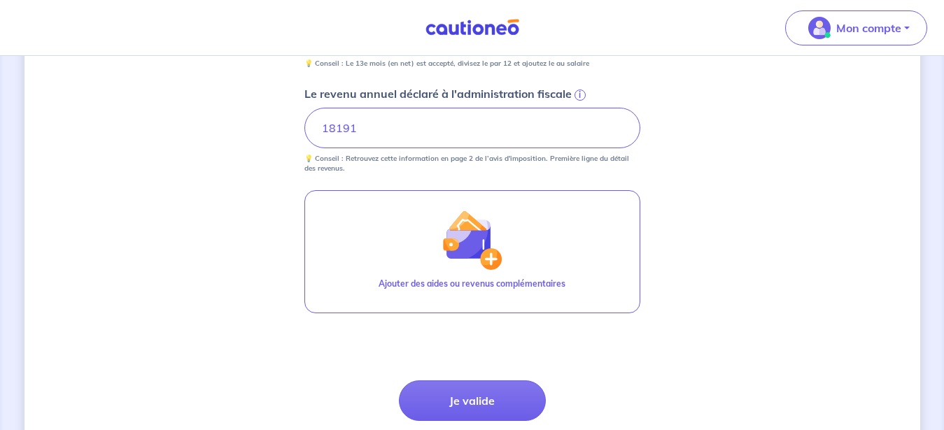
scroll to position [714, 0]
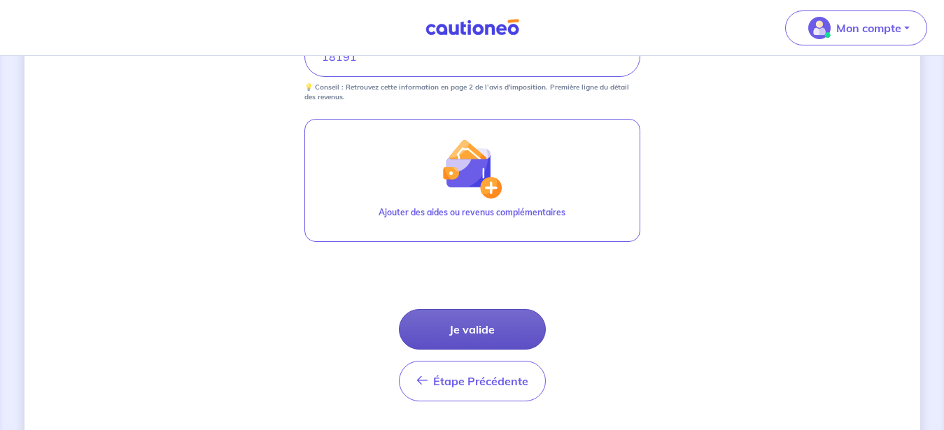
click at [468, 325] on button "Je valide" at bounding box center [472, 329] width 147 height 41
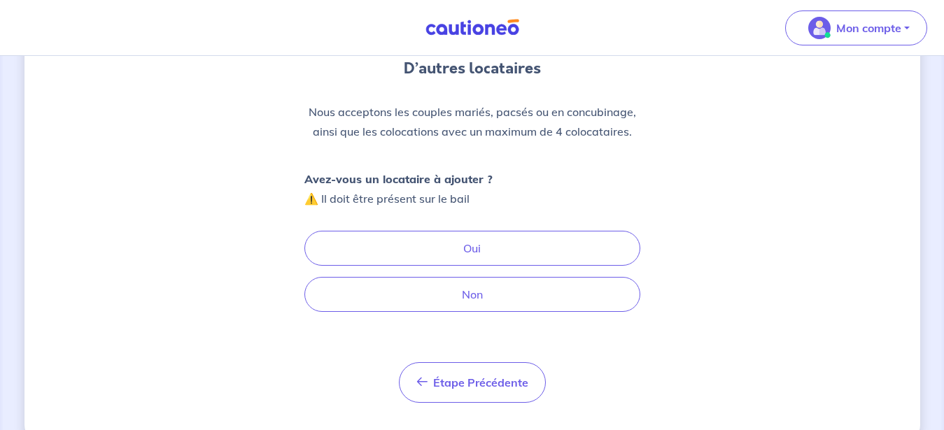
scroll to position [164, 0]
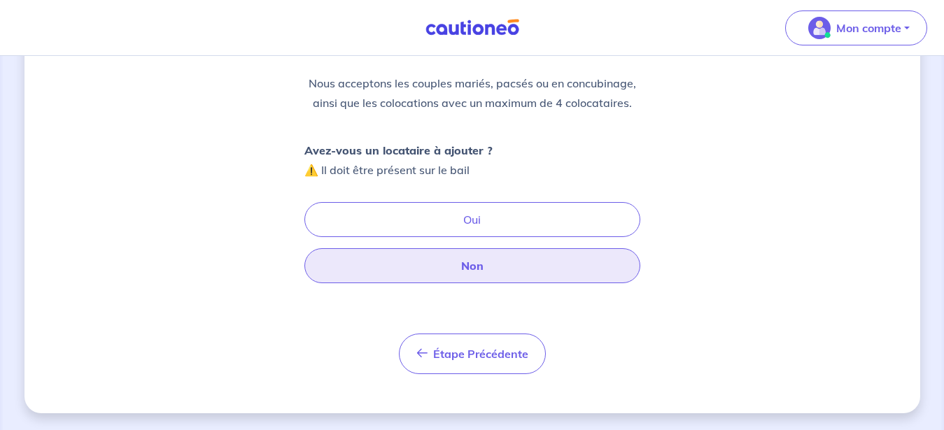
click at [459, 268] on button "Non" at bounding box center [472, 265] width 336 height 35
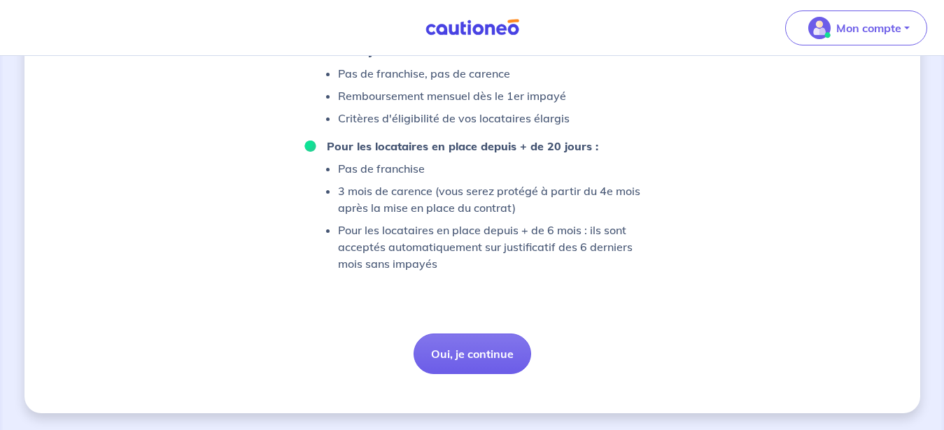
scroll to position [1153, 0]
click at [470, 346] on button "Oui, je continue" at bounding box center [473, 354] width 118 height 41
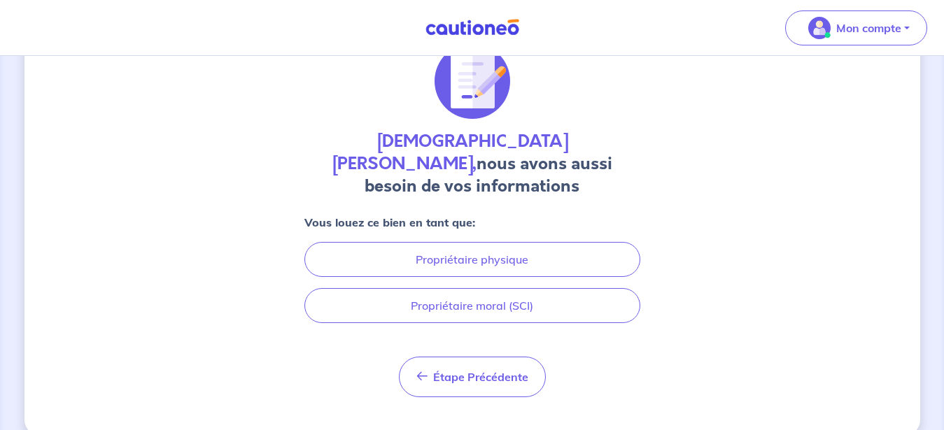
scroll to position [64, 0]
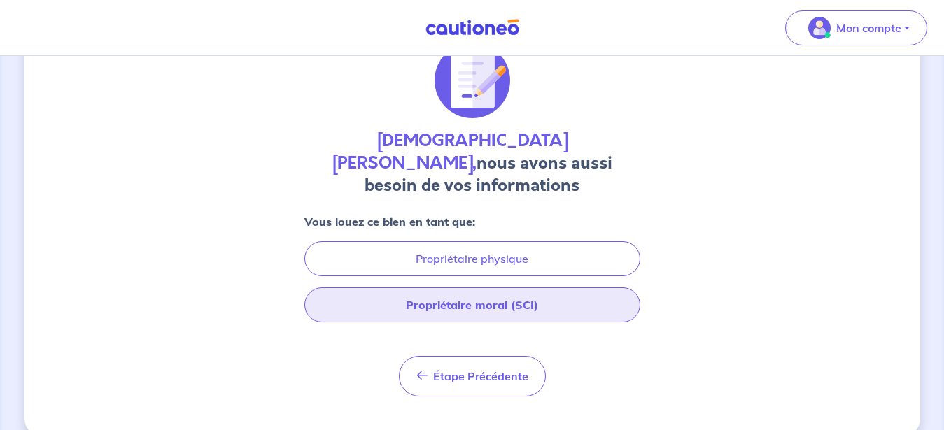
click at [491, 288] on button "Propriétaire moral (SCI)" at bounding box center [472, 305] width 336 height 35
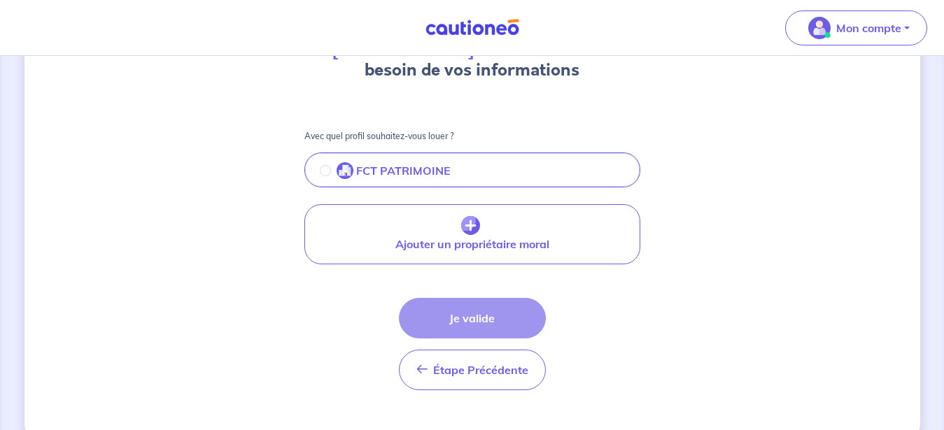
scroll to position [184, 0]
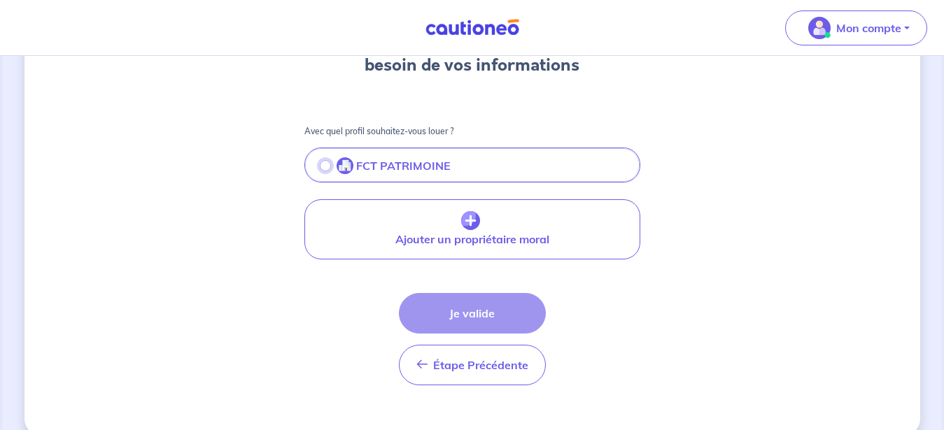
click at [323, 160] on input "radio" at bounding box center [325, 165] width 11 height 11
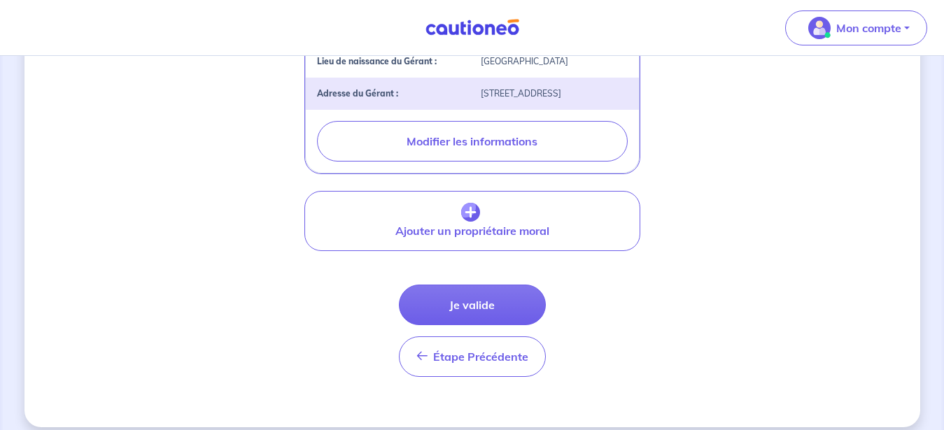
scroll to position [547, 0]
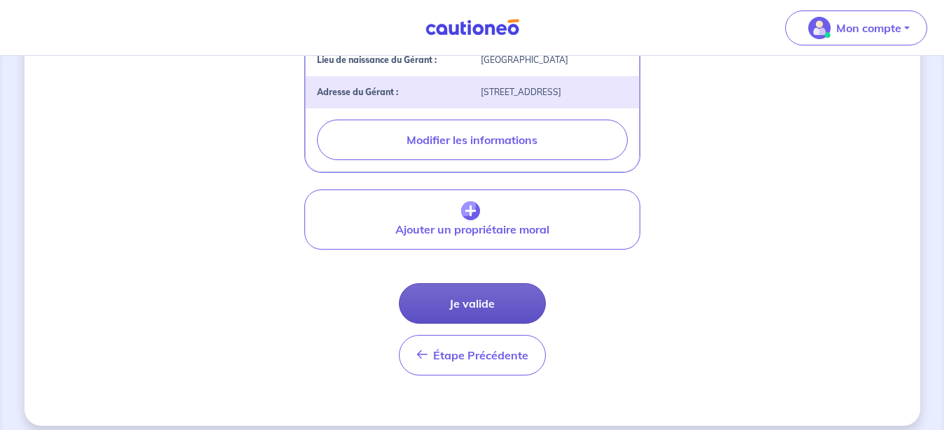
click at [479, 290] on button "Je valide" at bounding box center [472, 303] width 147 height 41
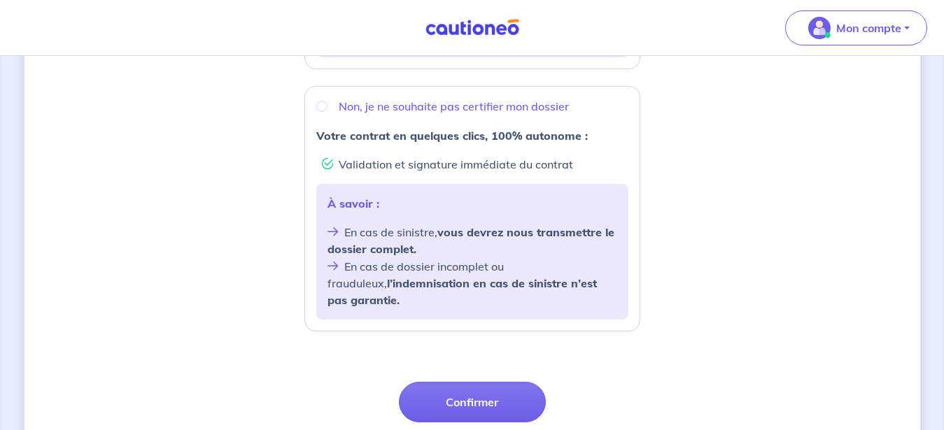
scroll to position [500, 0]
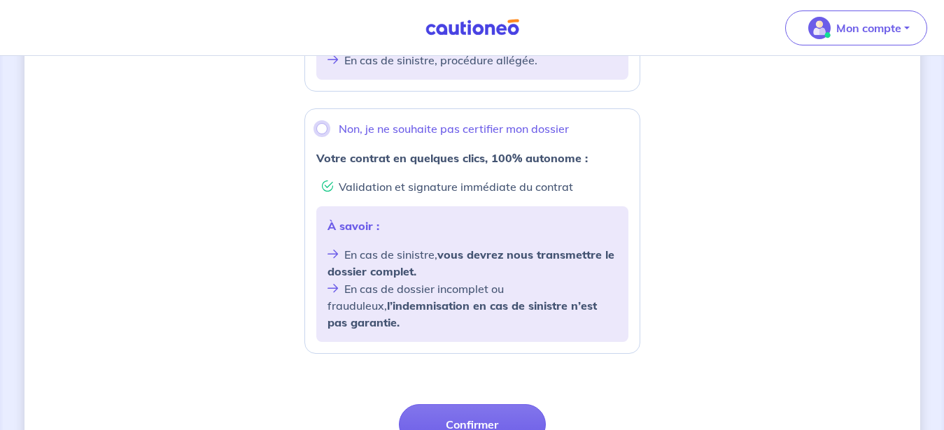
click at [321, 127] on input "Non, je ne souhaite pas certifier mon dossier" at bounding box center [321, 128] width 11 height 11
radio input "true"
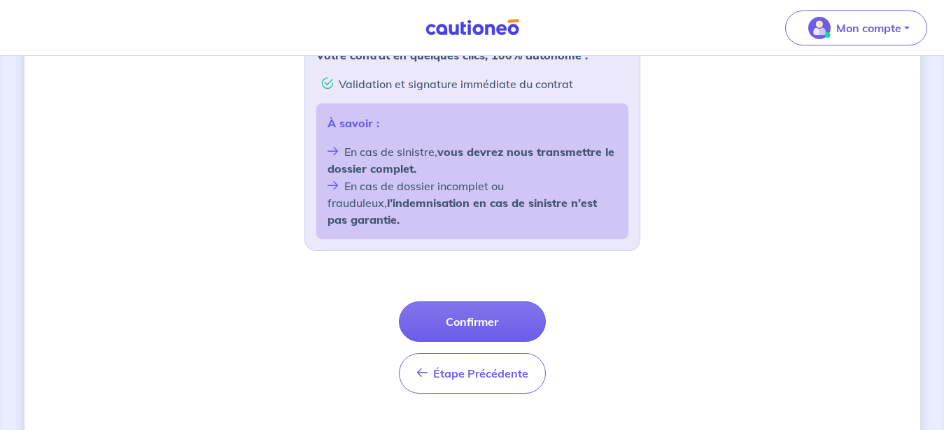
scroll to position [617, 0]
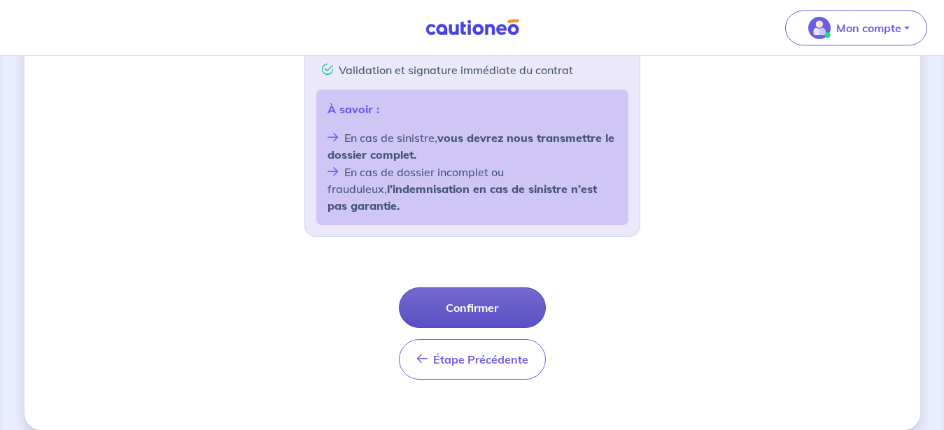
click at [478, 293] on button "Confirmer" at bounding box center [472, 308] width 147 height 41
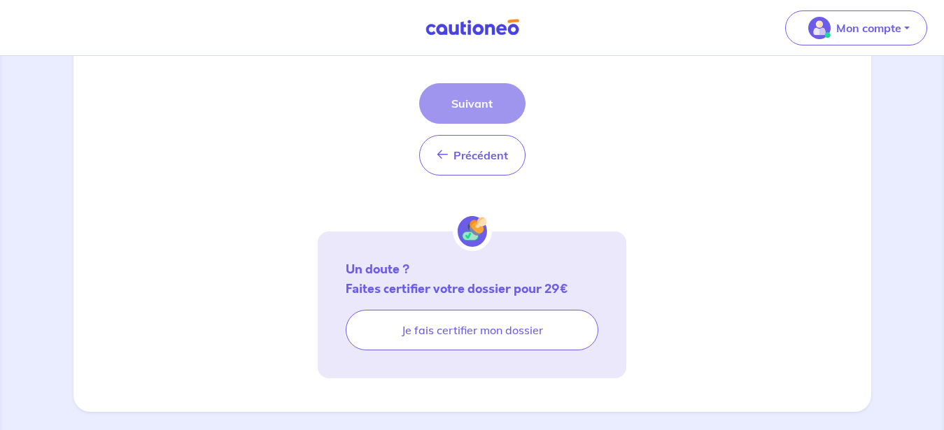
scroll to position [472, 0]
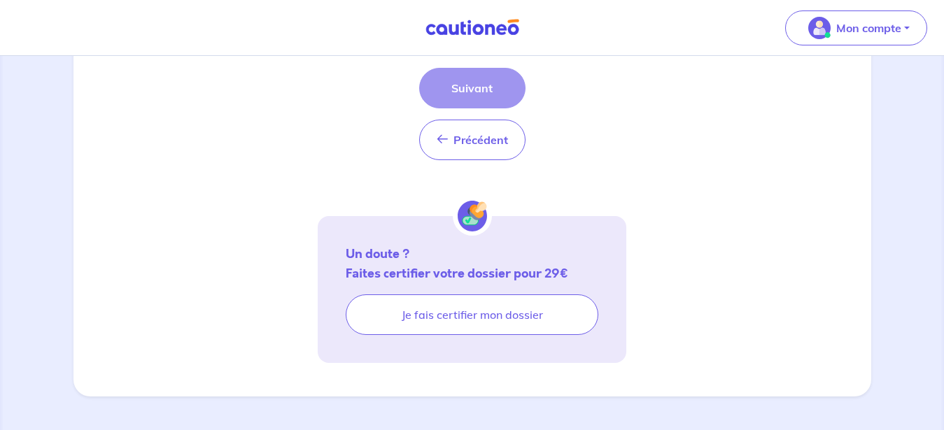
click at [465, 87] on div "Précédent Précédent Suivant" at bounding box center [472, 114] width 106 height 92
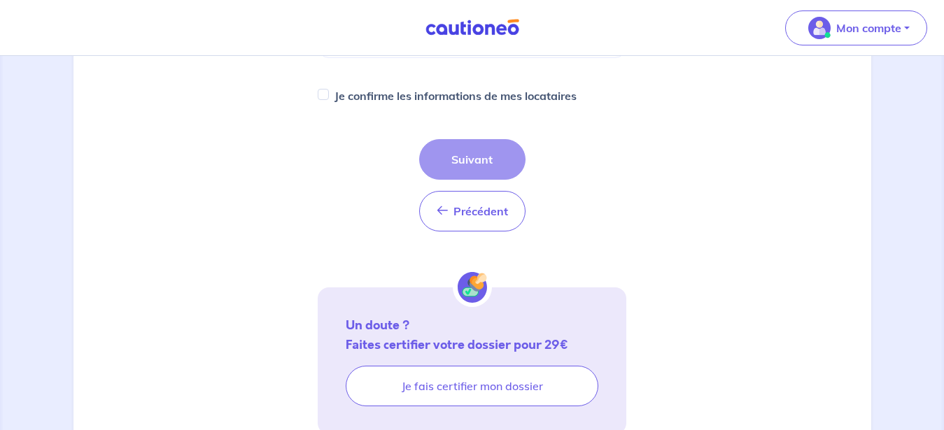
scroll to position [330, 0]
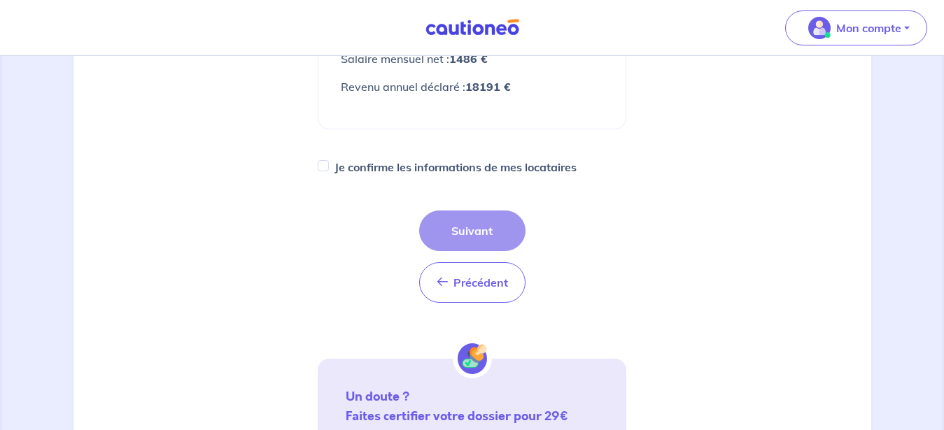
click at [473, 233] on div "Précédent Précédent Suivant" at bounding box center [472, 257] width 106 height 92
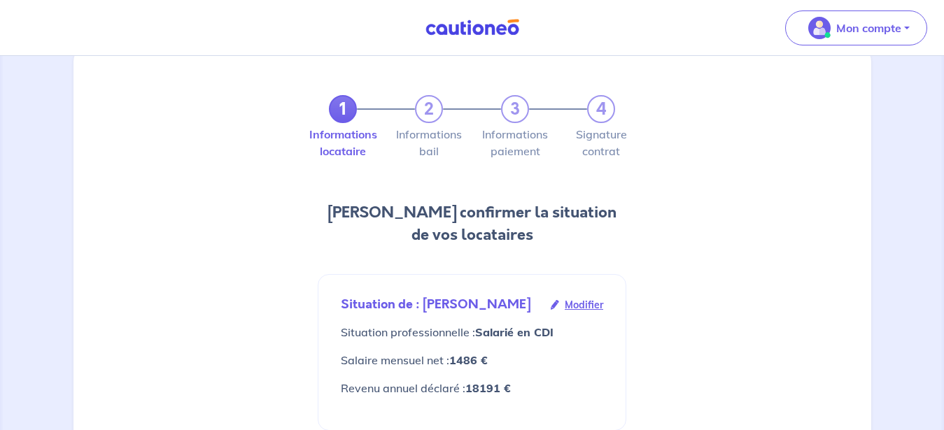
scroll to position [0, 0]
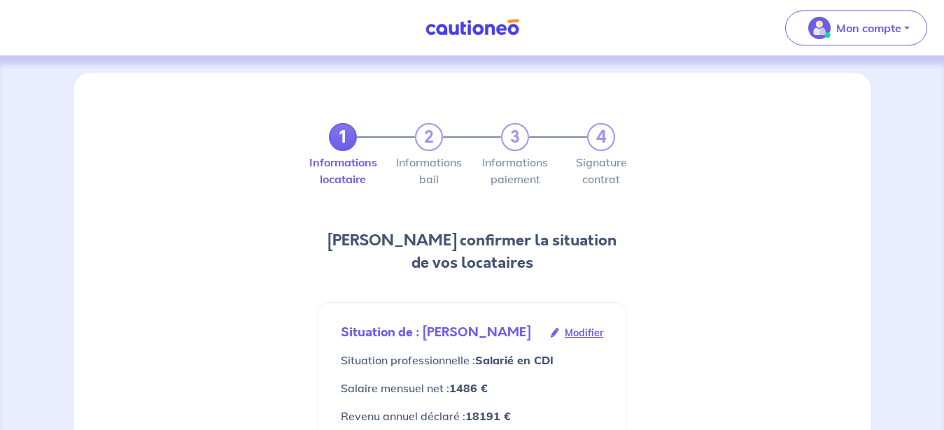
click at [521, 143] on div "1 2 3 4" at bounding box center [472, 137] width 286 height 28
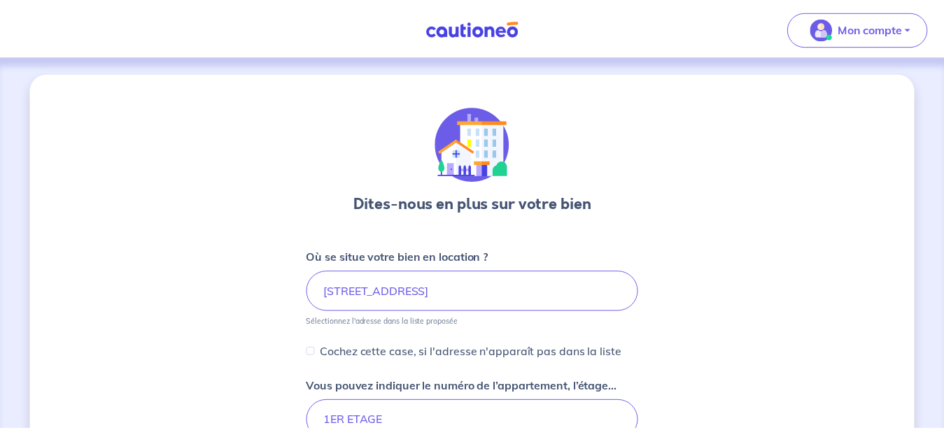
scroll to position [459, 0]
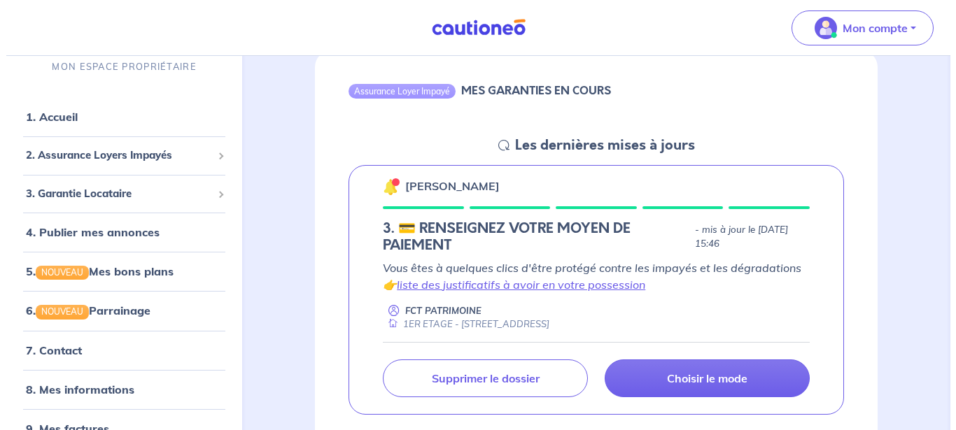
scroll to position [214, 0]
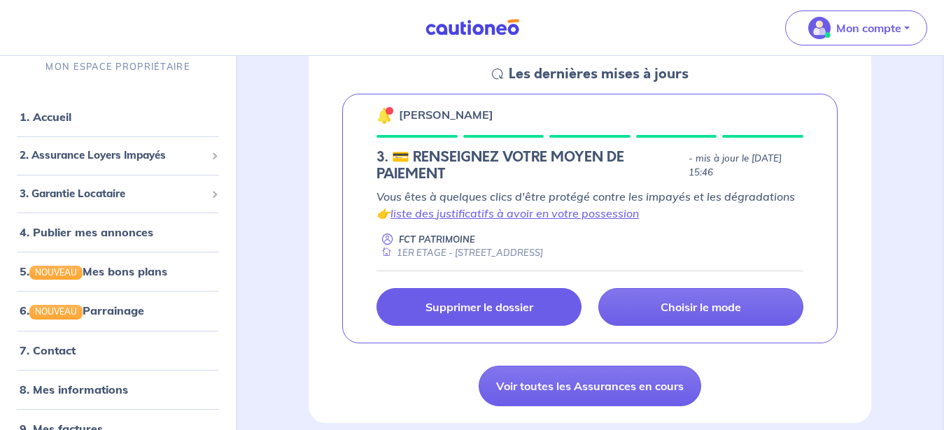
click at [493, 310] on p "Supprimer le dossier" at bounding box center [480, 307] width 108 height 14
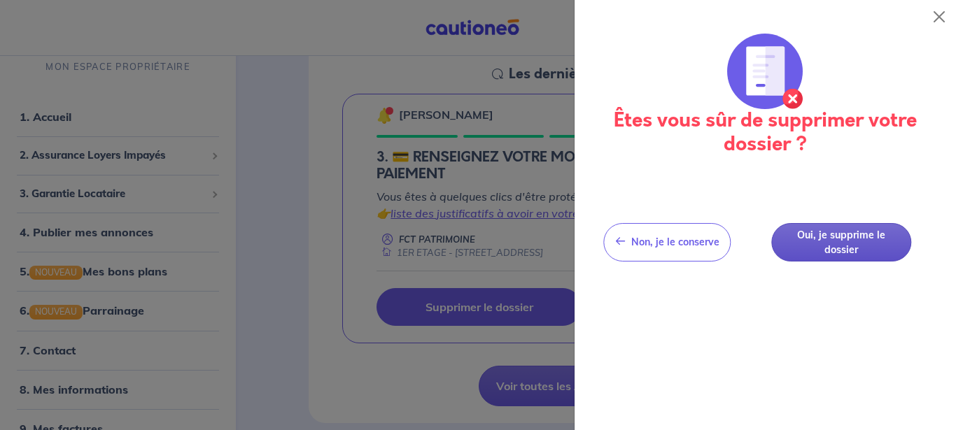
click at [837, 240] on button "Oui, je supprime le dossier" at bounding box center [841, 242] width 140 height 38
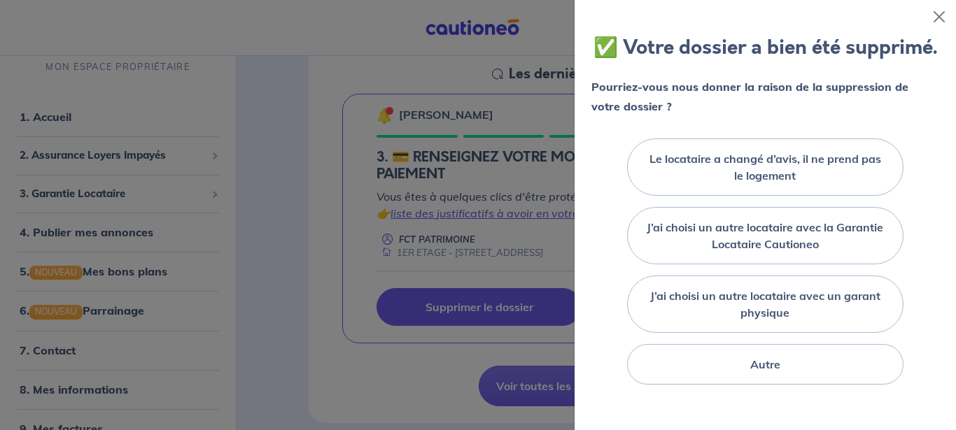
scroll to position [168, 0]
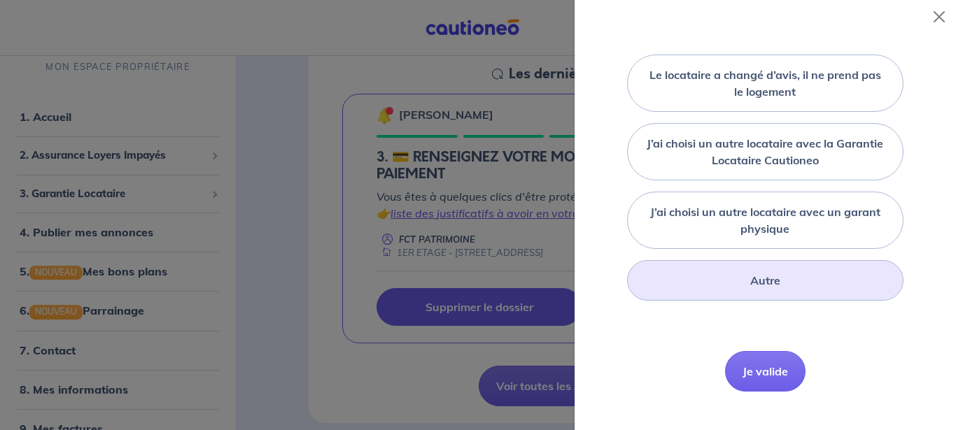
click at [750, 289] on label "Autre" at bounding box center [765, 280] width 30 height 17
click at [0, 0] on input "Autre" at bounding box center [0, 0] width 0 height 0
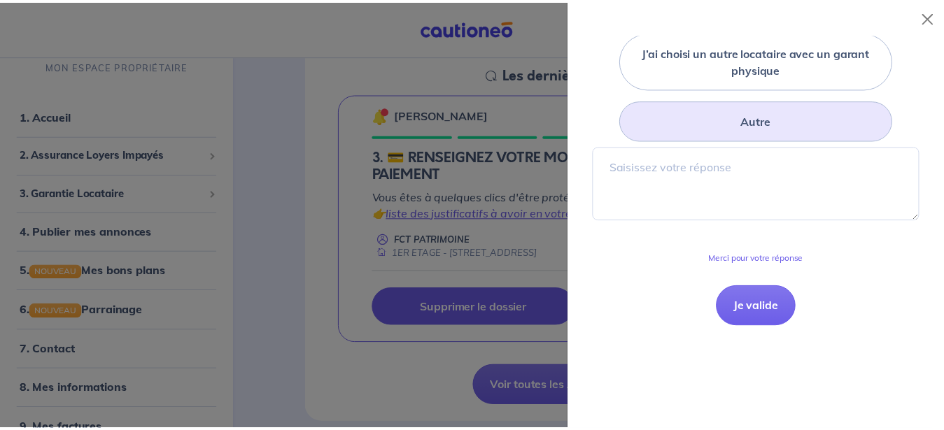
scroll to position [336, 0]
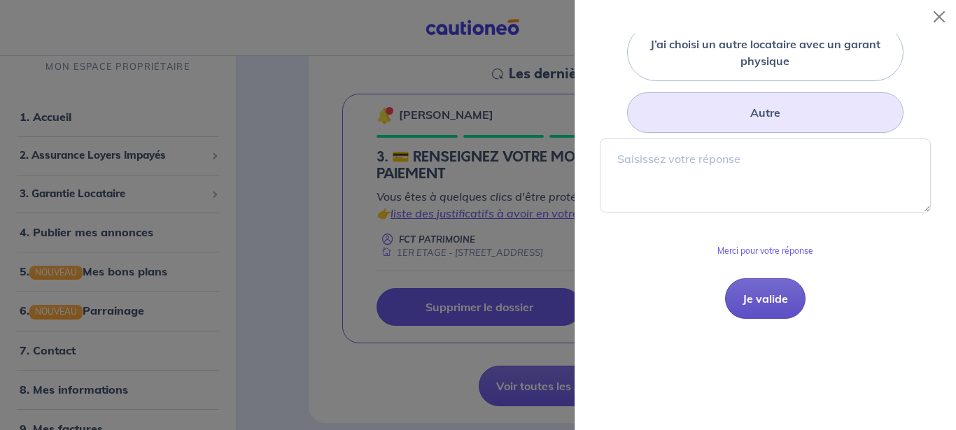
click at [748, 319] on button "Je valide" at bounding box center [765, 299] width 80 height 41
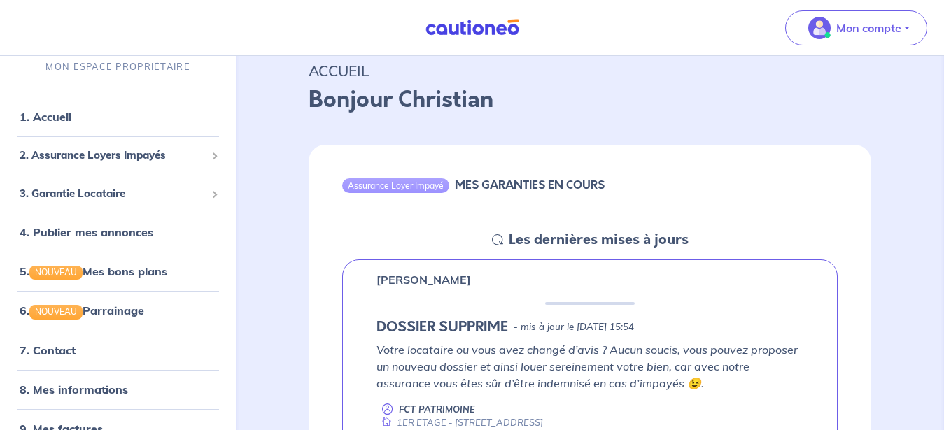
scroll to position [0, 0]
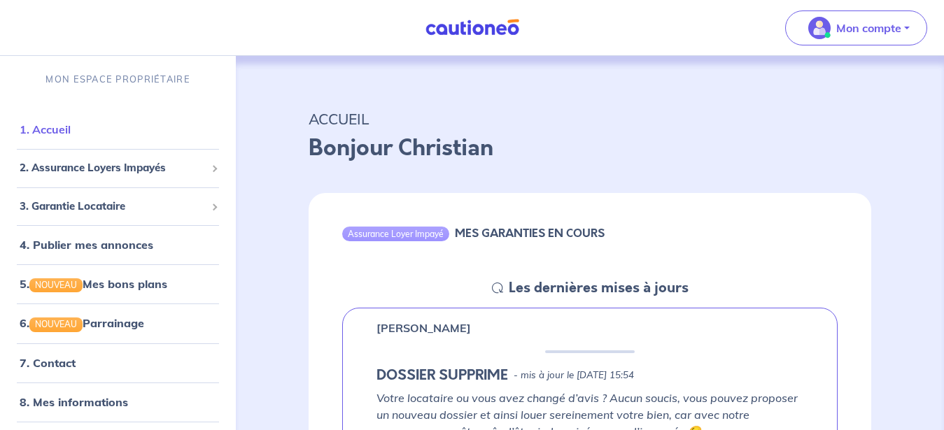
click at [54, 127] on link "1. Accueil" at bounding box center [45, 129] width 51 height 14
